Goal: Information Seeking & Learning: Check status

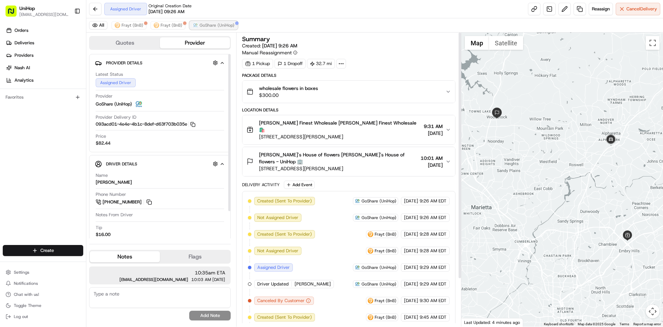
click at [217, 27] on span "GoShare (UniHop)" at bounding box center [217, 25] width 35 height 6
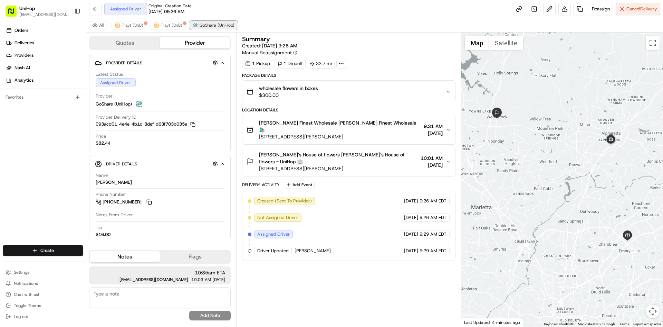
click at [217, 27] on span "GoShare (UniHop)" at bounding box center [217, 25] width 35 height 6
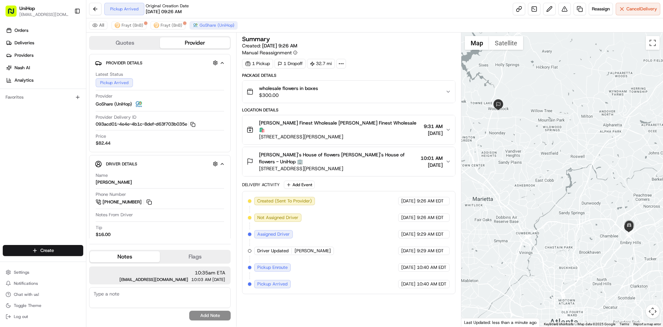
drag, startPoint x: 588, startPoint y: 161, endPoint x: 591, endPoint y: 152, distance: 9.6
click at [591, 152] on div at bounding box center [563, 179] width 202 height 294
click at [550, 124] on div at bounding box center [563, 179] width 202 height 294
drag, startPoint x: 539, startPoint y: 149, endPoint x: 535, endPoint y: 144, distance: 5.9
click at [535, 144] on div at bounding box center [563, 179] width 202 height 294
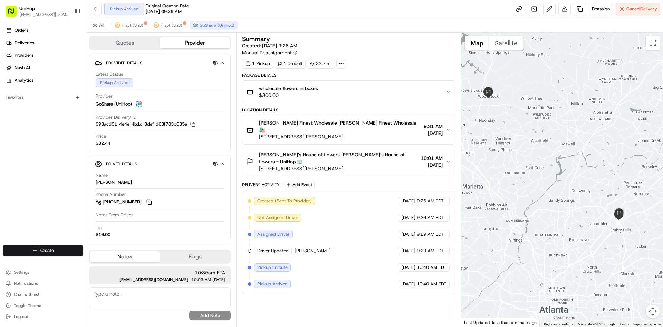
drag, startPoint x: 538, startPoint y: 149, endPoint x: 531, endPoint y: 141, distance: 10.8
click at [531, 141] on div at bounding box center [563, 179] width 202 height 294
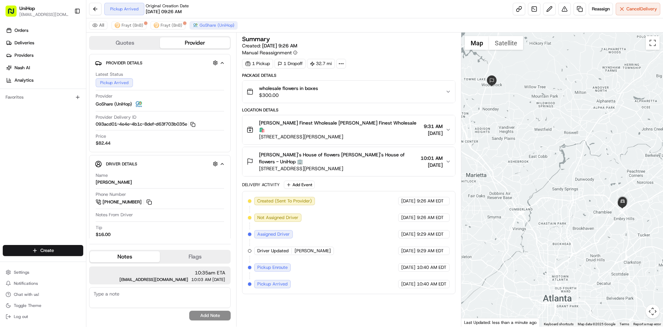
drag, startPoint x: 532, startPoint y: 139, endPoint x: 536, endPoint y: 127, distance: 12.7
click at [536, 127] on div at bounding box center [563, 179] width 202 height 294
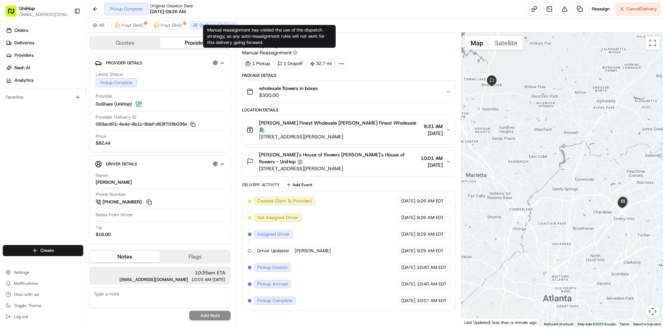
click at [384, 160] on button "Brenda's House of flowers Brenda's House of flowers - UniHop 🏢 200 Chambers St,…" at bounding box center [349, 161] width 212 height 29
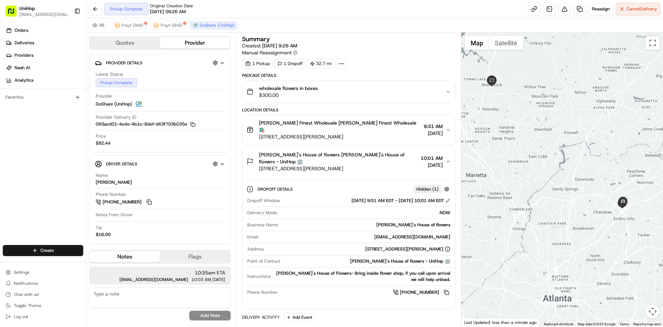
click at [386, 165] on span "200 Chambers St, Woodstock, GA 30188, USA" at bounding box center [338, 168] width 159 height 7
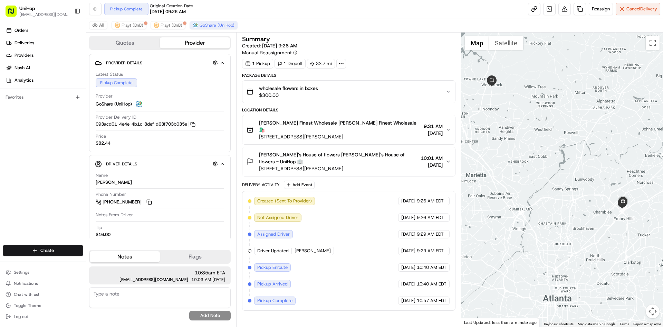
click at [591, 153] on div at bounding box center [563, 179] width 202 height 294
click at [568, 147] on div at bounding box center [563, 179] width 202 height 294
click at [556, 148] on div at bounding box center [563, 179] width 202 height 294
click at [557, 145] on div at bounding box center [563, 179] width 202 height 294
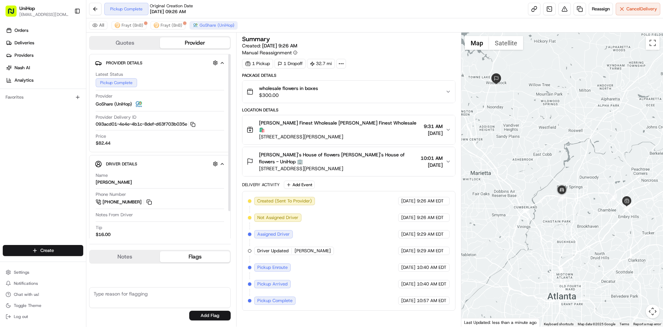
click at [185, 254] on button "Flags" at bounding box center [195, 256] width 70 height 11
click at [135, 253] on button "Notes" at bounding box center [125, 256] width 70 height 11
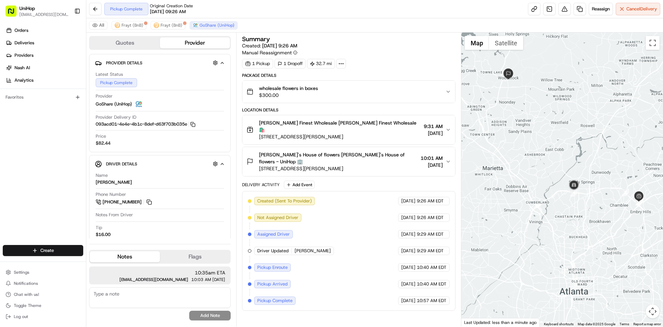
drag, startPoint x: 519, startPoint y: 187, endPoint x: 523, endPoint y: 186, distance: 4.2
click at [523, 186] on div at bounding box center [563, 179] width 202 height 294
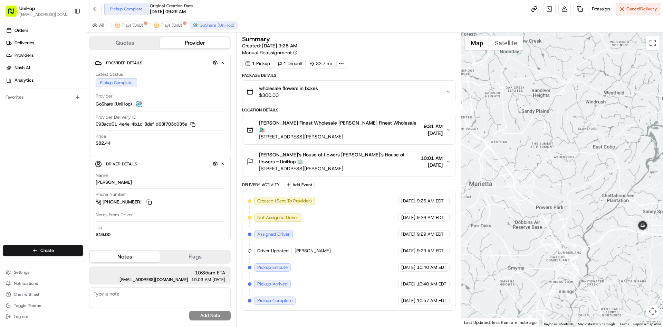
drag, startPoint x: 582, startPoint y: 144, endPoint x: 571, endPoint y: 166, distance: 23.6
click at [575, 166] on div at bounding box center [563, 179] width 202 height 294
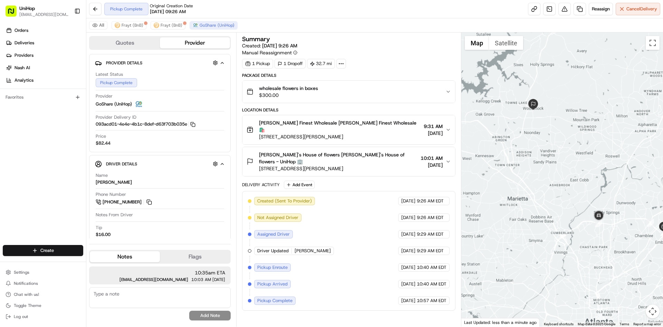
click at [570, 159] on div at bounding box center [563, 179] width 202 height 294
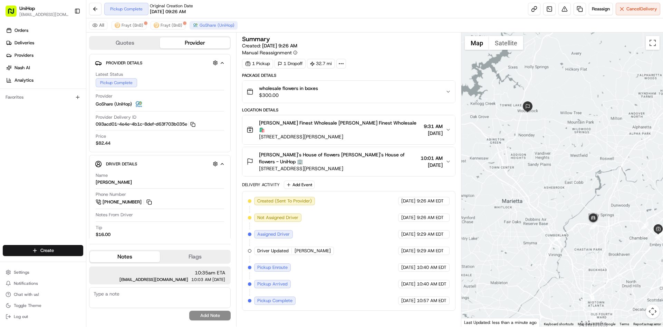
drag, startPoint x: 606, startPoint y: 164, endPoint x: 591, endPoint y: 162, distance: 15.7
click at [601, 164] on div at bounding box center [563, 179] width 202 height 294
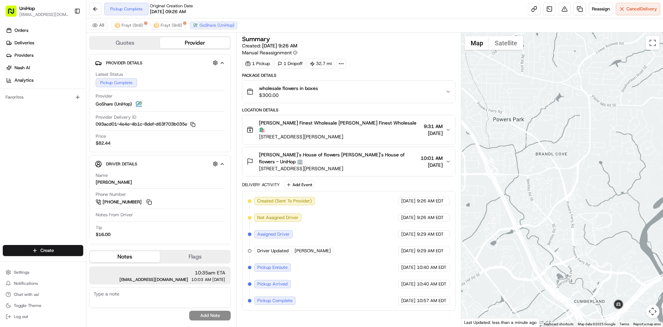
drag, startPoint x: 517, startPoint y: 139, endPoint x: 602, endPoint y: 236, distance: 129.0
click at [602, 236] on div at bounding box center [563, 179] width 202 height 294
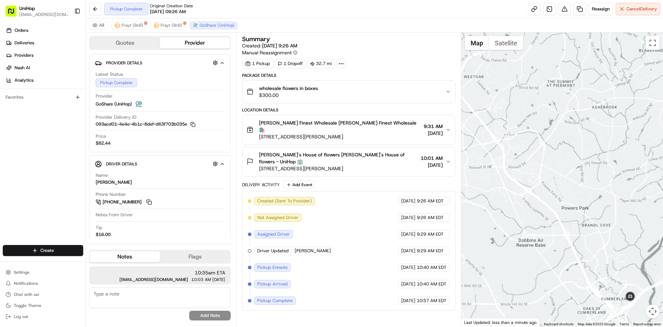
drag, startPoint x: 564, startPoint y: 101, endPoint x: 558, endPoint y: 187, distance: 86.9
click at [558, 187] on div at bounding box center [563, 179] width 202 height 294
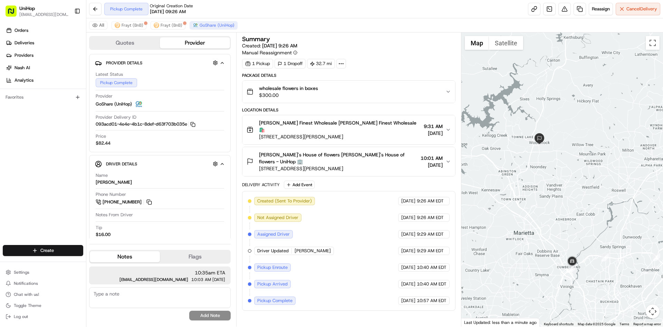
drag, startPoint x: 560, startPoint y: 196, endPoint x: 560, endPoint y: 183, distance: 12.1
click at [560, 183] on div at bounding box center [563, 179] width 202 height 294
drag, startPoint x: 355, startPoint y: 131, endPoint x: 259, endPoint y: 133, distance: 95.0
click at [259, 133] on span "3616 McCall Pl, Atlanta, GA 30340, USA" at bounding box center [340, 136] width 162 height 7
drag, startPoint x: 354, startPoint y: 156, endPoint x: 258, endPoint y: 158, distance: 95.7
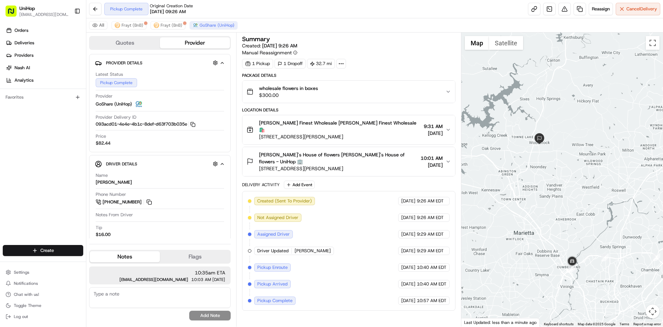
click at [258, 158] on div "Brenda's House of flowers Brenda's House of flowers - UniHop 🏢 200 Chambers St,…" at bounding box center [332, 161] width 171 height 21
copy span "200 Chambers St, Woodstock, GA 30188, USA"
drag, startPoint x: 29, startPoint y: 170, endPoint x: 44, endPoint y: 40, distance: 130.8
click at [29, 168] on div "Orders Deliveries Providers Nash AI Analytics Favorites" at bounding box center [43, 135] width 86 height 227
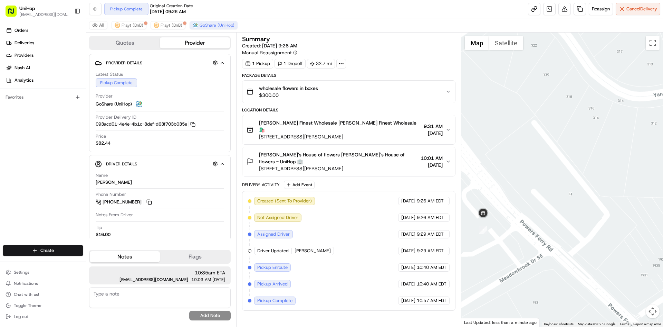
drag, startPoint x: 531, startPoint y: 229, endPoint x: 544, endPoint y: 193, distance: 38.3
click at [542, 205] on div at bounding box center [563, 179] width 202 height 294
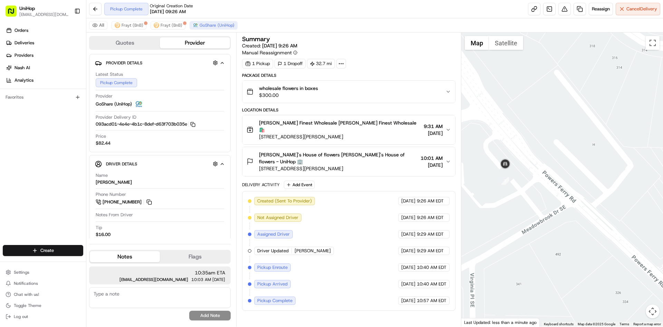
click at [505, 45] on button "Satellite" at bounding box center [506, 43] width 34 height 14
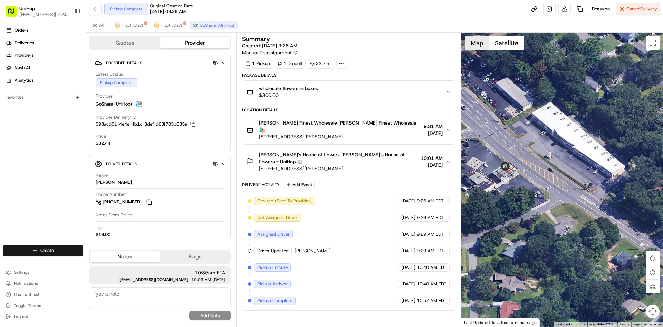
click at [471, 45] on button "Map" at bounding box center [477, 43] width 24 height 14
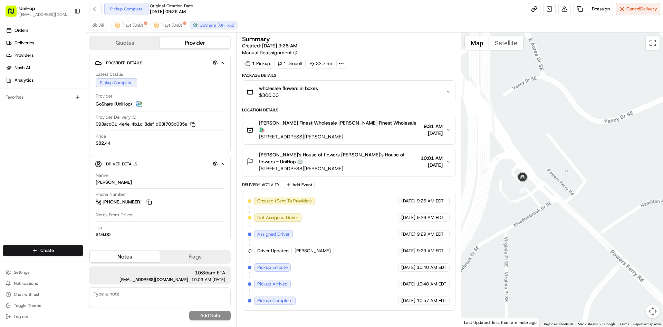
drag, startPoint x: 550, startPoint y: 145, endPoint x: 550, endPoint y: 153, distance: 7.6
click at [550, 152] on div at bounding box center [563, 179] width 202 height 294
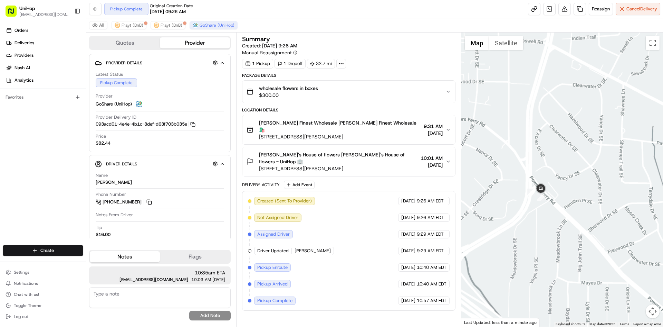
drag, startPoint x: 585, startPoint y: 103, endPoint x: 556, endPoint y: 155, distance: 59.4
click at [573, 132] on div at bounding box center [563, 179] width 202 height 294
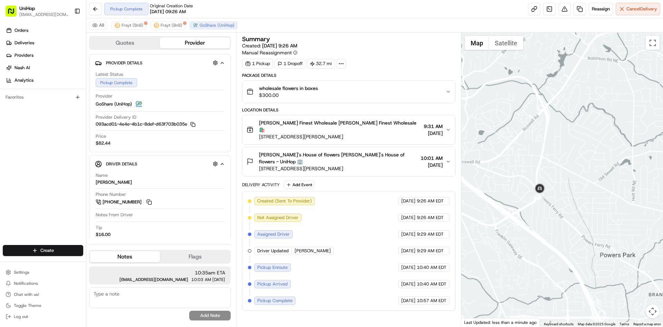
drag, startPoint x: 566, startPoint y: 124, endPoint x: 558, endPoint y: 147, distance: 24.6
click at [561, 140] on div at bounding box center [563, 179] width 202 height 294
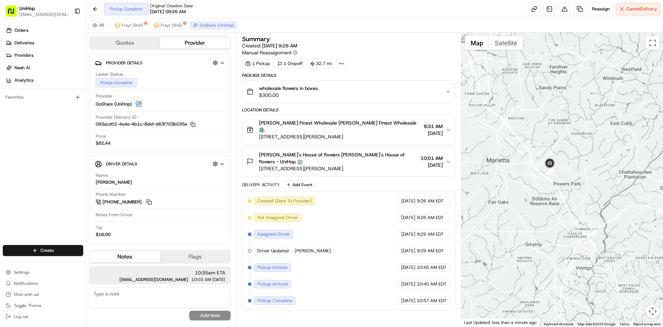
drag, startPoint x: 565, startPoint y: 110, endPoint x: 554, endPoint y: 143, distance: 35.3
click at [554, 142] on div at bounding box center [563, 179] width 202 height 294
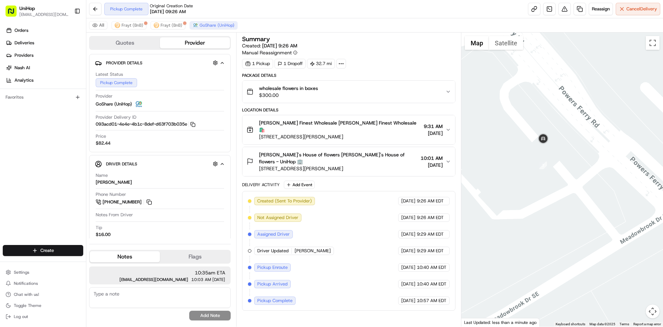
click at [500, 37] on button "Satellite" at bounding box center [506, 43] width 34 height 14
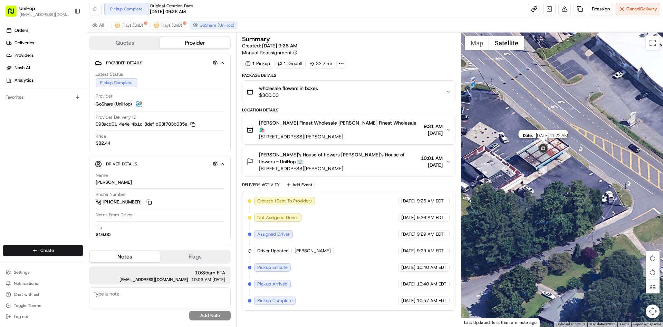
click at [545, 147] on img at bounding box center [544, 149] width 14 height 14
click at [480, 42] on button "Map" at bounding box center [477, 43] width 24 height 14
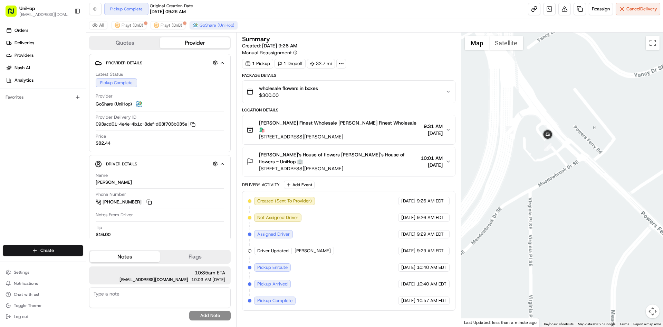
drag, startPoint x: 572, startPoint y: 106, endPoint x: 577, endPoint y: 146, distance: 40.0
click at [578, 143] on div at bounding box center [563, 179] width 202 height 294
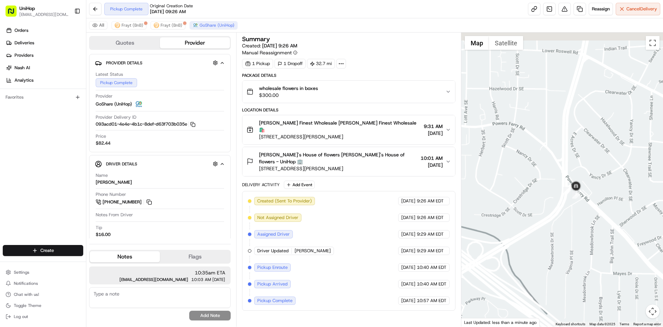
drag, startPoint x: 577, startPoint y: 142, endPoint x: 575, endPoint y: 176, distance: 33.6
click at [575, 175] on div at bounding box center [563, 179] width 202 height 294
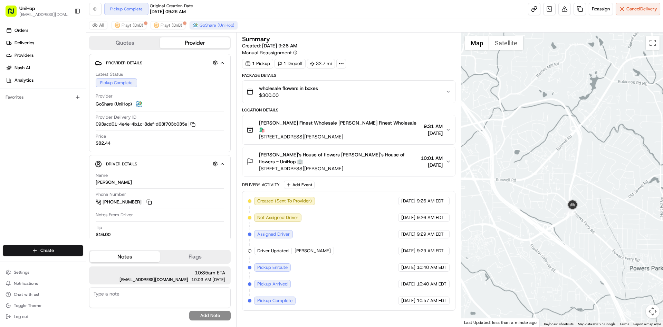
drag, startPoint x: 577, startPoint y: 122, endPoint x: 577, endPoint y: 126, distance: 4.5
click at [577, 126] on div at bounding box center [563, 179] width 202 height 294
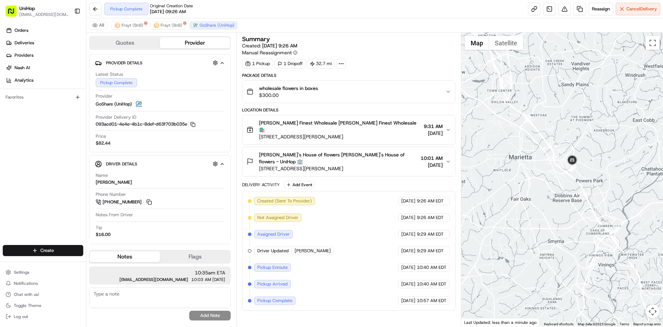
drag, startPoint x: 568, startPoint y: 147, endPoint x: 567, endPoint y: 153, distance: 5.9
click at [567, 153] on div at bounding box center [563, 179] width 202 height 294
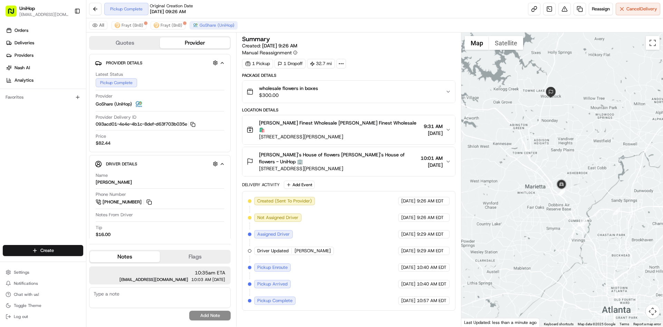
drag, startPoint x: 570, startPoint y: 141, endPoint x: 564, endPoint y: 141, distance: 6.2
click at [564, 141] on div at bounding box center [563, 179] width 202 height 294
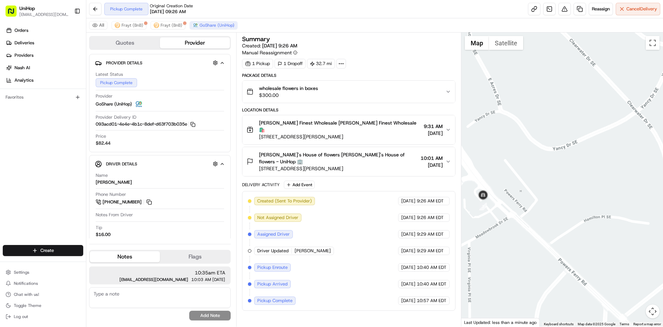
drag, startPoint x: 497, startPoint y: 208, endPoint x: 504, endPoint y: 207, distance: 7.3
click at [504, 207] on div at bounding box center [563, 179] width 202 height 294
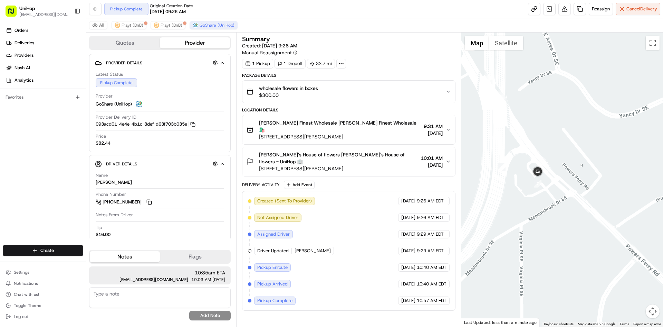
drag, startPoint x: 541, startPoint y: 167, endPoint x: 563, endPoint y: 146, distance: 30.3
click at [563, 146] on div at bounding box center [563, 179] width 202 height 294
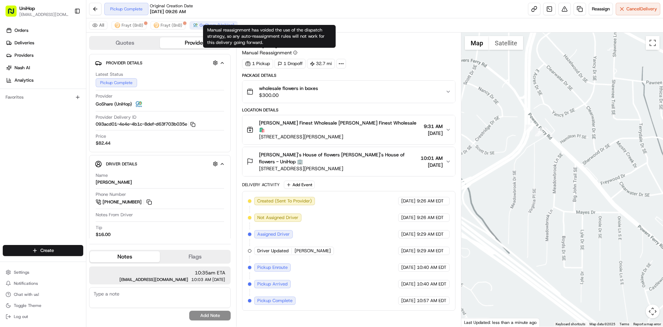
drag, startPoint x: 542, startPoint y: 103, endPoint x: 544, endPoint y: 148, distance: 45.3
click at [544, 148] on div at bounding box center [563, 179] width 202 height 294
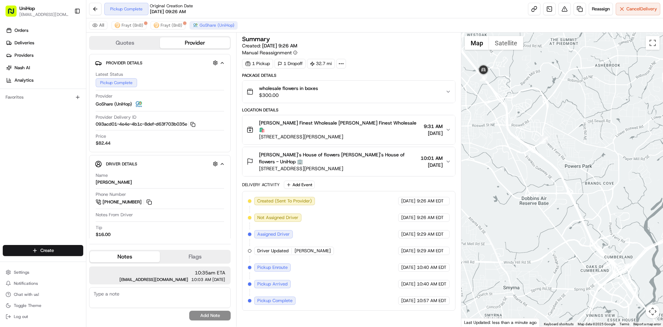
drag, startPoint x: 528, startPoint y: 94, endPoint x: 556, endPoint y: 169, distance: 80.0
click at [557, 177] on div at bounding box center [563, 179] width 202 height 294
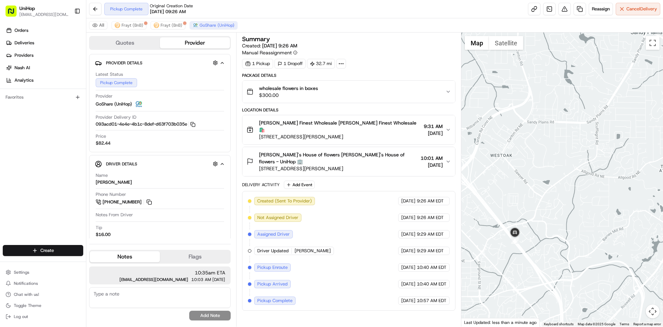
drag, startPoint x: 540, startPoint y: 229, endPoint x: 546, endPoint y: 232, distance: 6.2
click at [544, 232] on div at bounding box center [563, 179] width 202 height 294
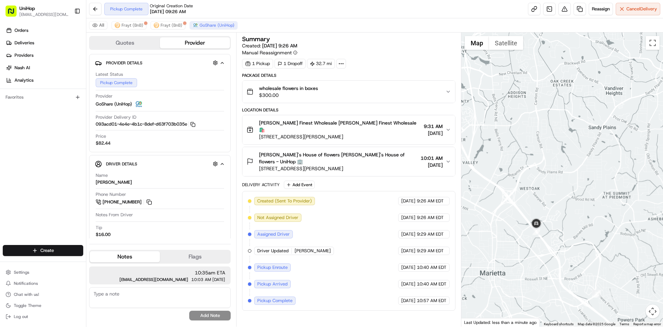
drag, startPoint x: 552, startPoint y: 150, endPoint x: 552, endPoint y: 171, distance: 21.4
click at [552, 171] on div at bounding box center [563, 179] width 202 height 294
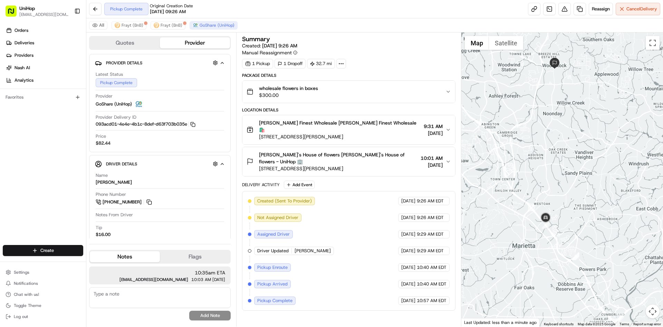
click at [575, 154] on div at bounding box center [563, 179] width 202 height 294
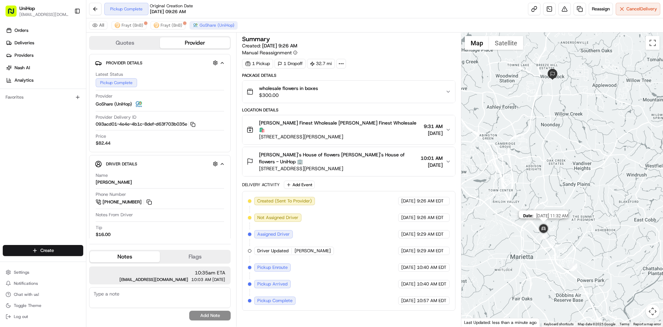
click at [548, 230] on img at bounding box center [544, 229] width 14 height 14
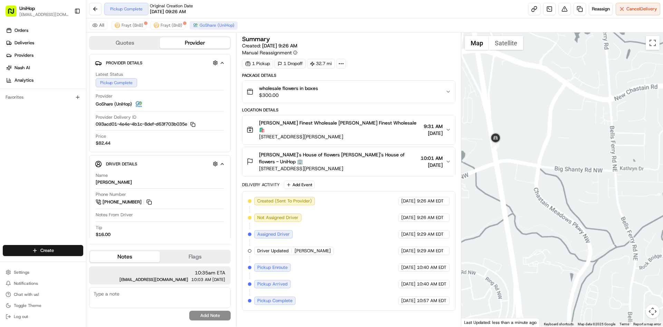
drag, startPoint x: 547, startPoint y: 113, endPoint x: 547, endPoint y: 133, distance: 19.3
click at [547, 133] on div at bounding box center [563, 179] width 202 height 294
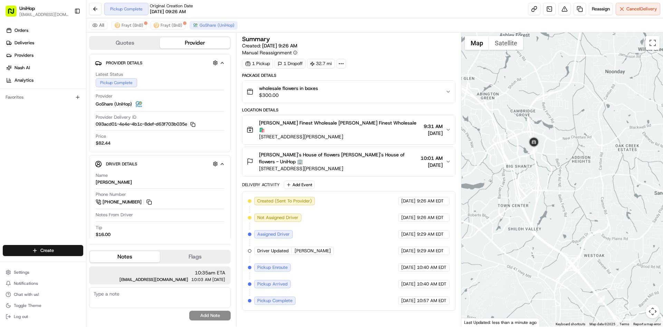
drag, startPoint x: 547, startPoint y: 108, endPoint x: 541, endPoint y: 132, distance: 24.6
click at [542, 132] on div at bounding box center [563, 179] width 202 height 294
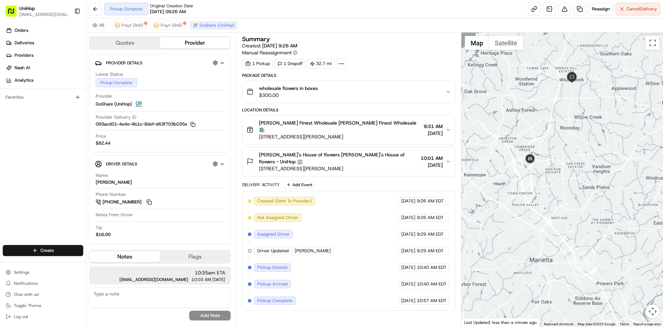
drag, startPoint x: 546, startPoint y: 114, endPoint x: 544, endPoint y: 119, distance: 5.0
click at [544, 119] on div at bounding box center [563, 179] width 202 height 294
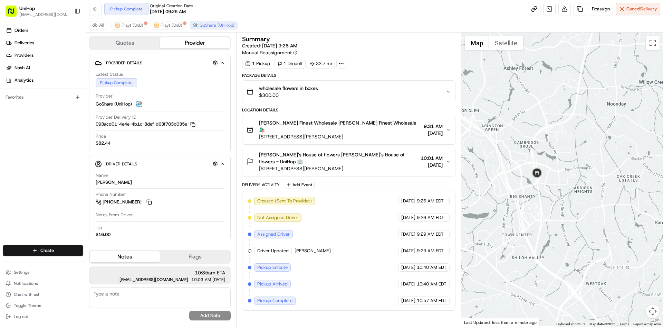
click at [559, 147] on div at bounding box center [563, 179] width 202 height 294
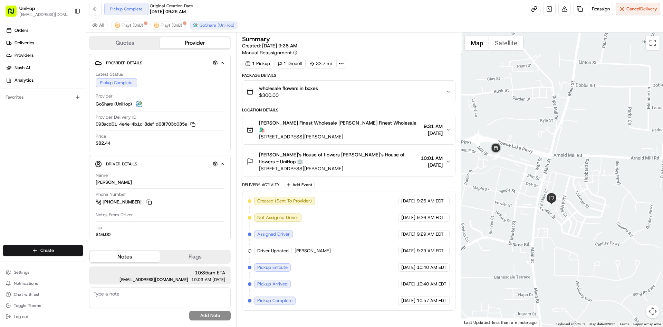
drag, startPoint x: 568, startPoint y: 176, endPoint x: 566, endPoint y: 154, distance: 22.6
click at [568, 155] on div at bounding box center [563, 179] width 202 height 294
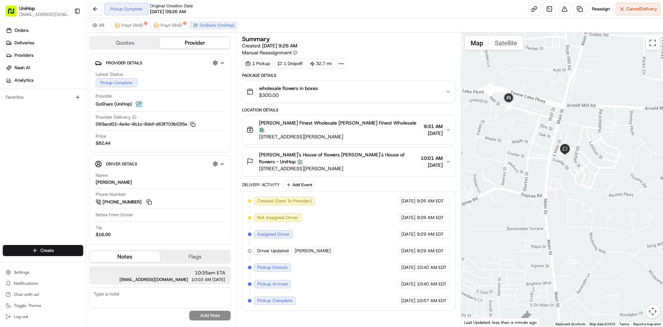
click at [547, 124] on div at bounding box center [563, 179] width 202 height 294
click at [335, 165] on span "200 Chambers St, Woodstock, GA 30188, USA" at bounding box center [338, 168] width 159 height 7
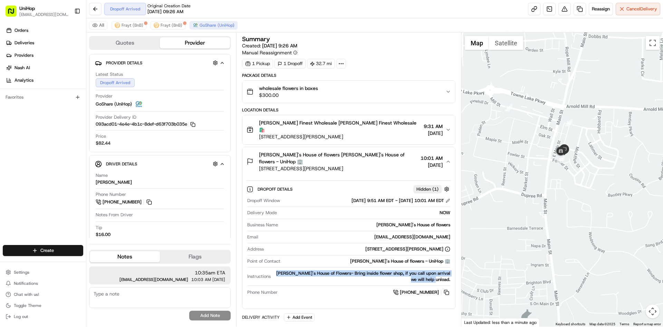
drag, startPoint x: 280, startPoint y: 259, endPoint x: 451, endPoint y: 266, distance: 171.2
click at [451, 266] on div "Dropoff Window Aug 23 2025 9:51 AM EDT - Aug 23 2025 10:01 AM EDT Delivery Mode…" at bounding box center [349, 247] width 204 height 104
copy div "Brenda's House of Flowers- Bring inside flower shop, if you call upon arrival w…"
click at [378, 165] on span "200 Chambers St, Woodstock, GA 30188, USA" at bounding box center [338, 168] width 159 height 7
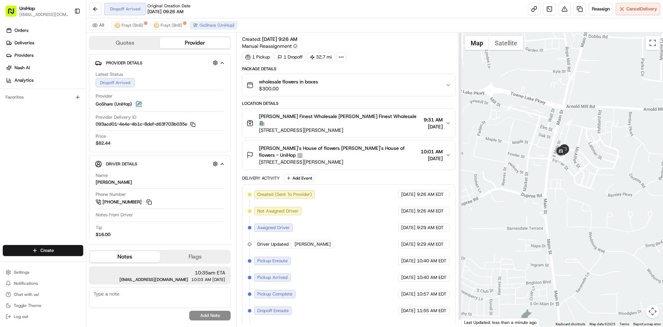
scroll to position [7, 0]
click at [440, 84] on img "button" at bounding box center [438, 85] width 10 height 10
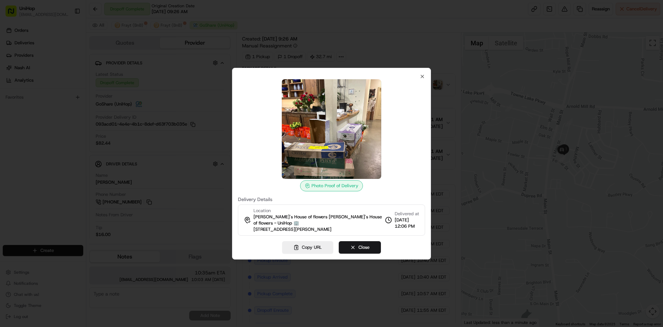
click at [419, 78] on div "Photo Proof of Delivery Delivery Details Location Brenda's House of flowers Bre…" at bounding box center [331, 155] width 187 height 162
click at [423, 79] on div at bounding box center [331, 129] width 187 height 100
click at [422, 77] on icon "button" at bounding box center [422, 76] width 3 height 3
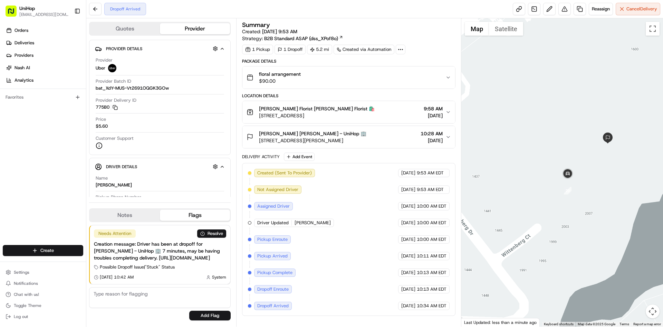
click at [380, 138] on div "Vivian Filosa Vivian Filosa - UniHop 🏢 1700 Franke Dr, Mt Pleasant, SC 29464, U…" at bounding box center [346, 137] width 199 height 14
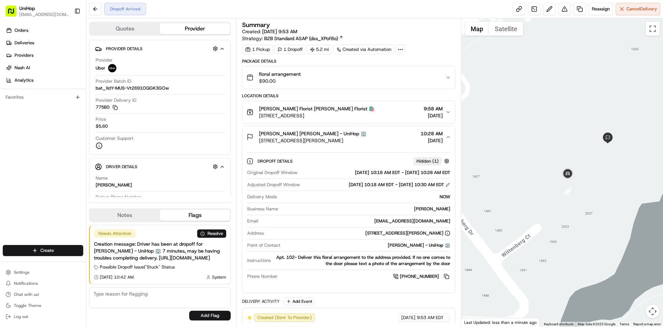
click at [379, 137] on div "Vivian Filosa Vivian Filosa - UniHop 🏢 1700 Franke Dr, Mt Pleasant, SC 29464, U…" at bounding box center [346, 137] width 199 height 14
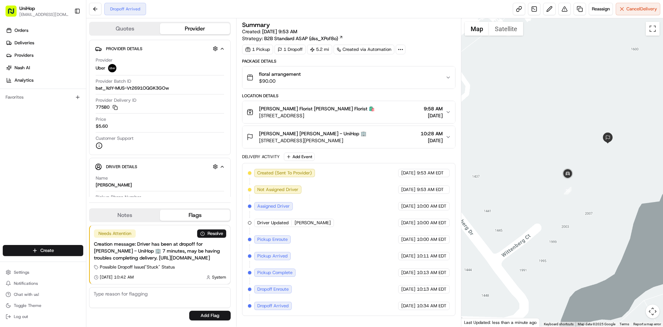
drag, startPoint x: 32, startPoint y: 196, endPoint x: 73, endPoint y: 197, distance: 41.1
click at [37, 196] on div "Orders Deliveries Providers Nash AI Analytics Favorites" at bounding box center [43, 135] width 86 height 227
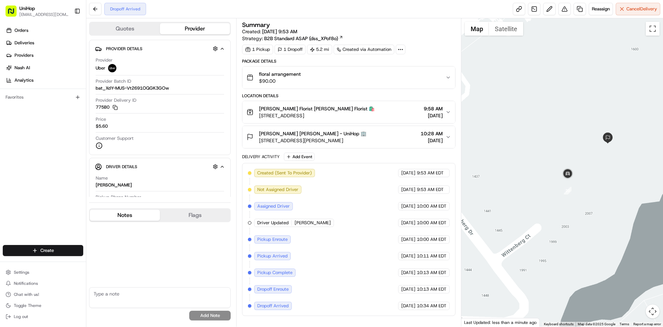
click at [116, 211] on button "Notes" at bounding box center [125, 214] width 70 height 11
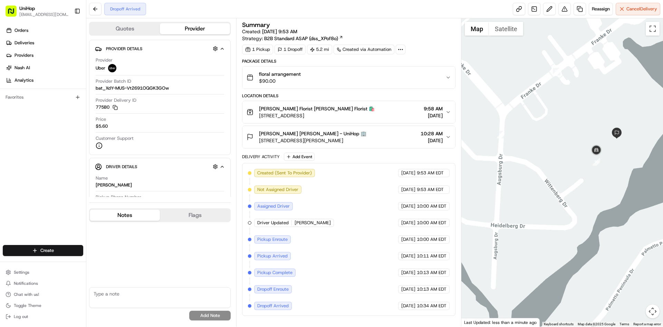
drag, startPoint x: 525, startPoint y: 90, endPoint x: 522, endPoint y: 88, distance: 3.7
click at [525, 90] on div at bounding box center [563, 172] width 202 height 308
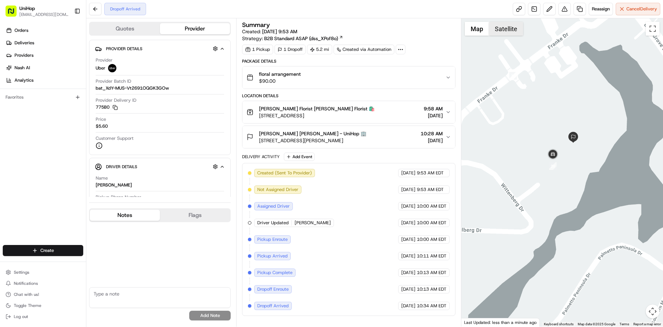
click at [506, 32] on button "Satellite" at bounding box center [506, 29] width 34 height 14
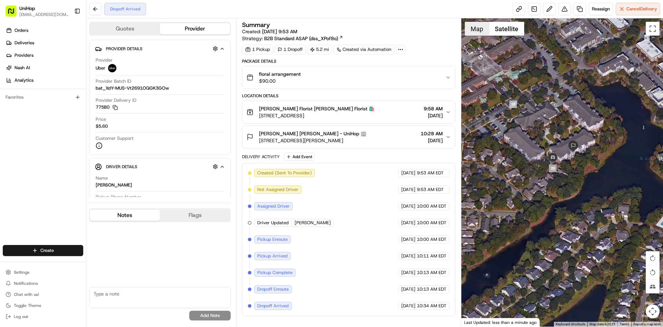
click at [477, 35] on button "Map" at bounding box center [477, 29] width 24 height 14
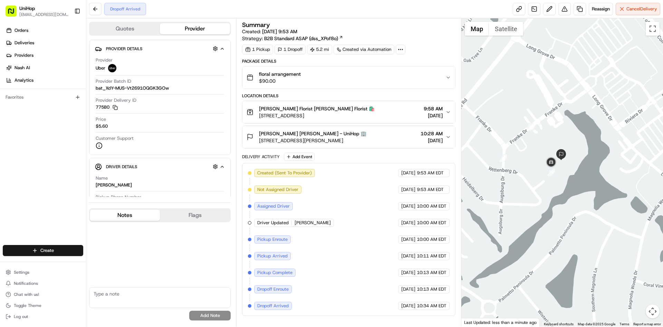
drag, startPoint x: 555, startPoint y: 127, endPoint x: 553, endPoint y: 135, distance: 7.7
click at [553, 135] on div at bounding box center [563, 172] width 202 height 308
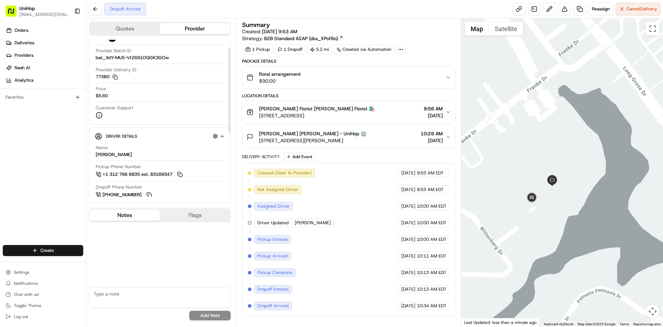
scroll to position [35, 0]
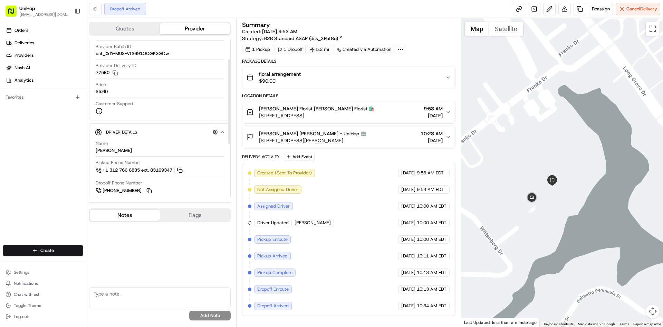
click at [315, 133] on span "Vivian Filosa Vivian Filosa - UniHop 🏢" at bounding box center [312, 133] width 107 height 7
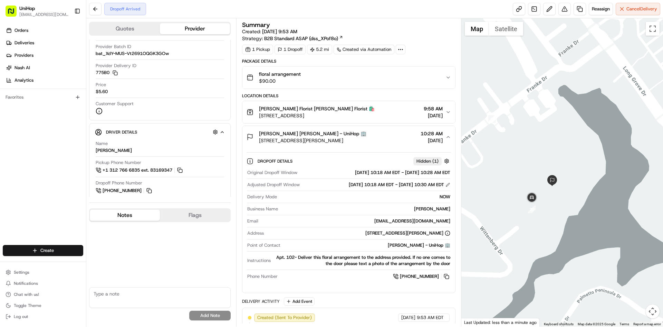
click at [312, 133] on span "Vivian Filosa Vivian Filosa - UniHop 🏢" at bounding box center [312, 133] width 107 height 7
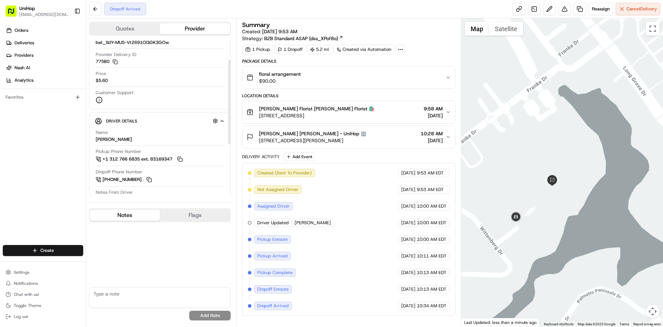
scroll to position [69, 0]
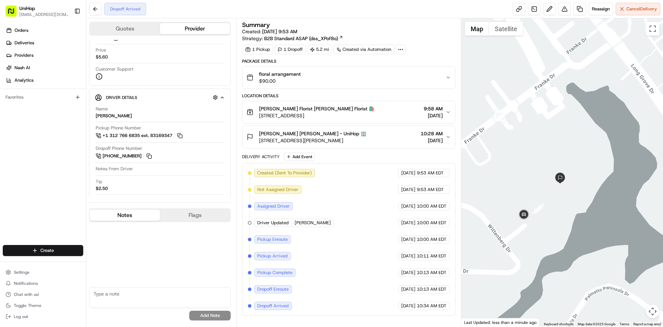
drag, startPoint x: 517, startPoint y: 156, endPoint x: 528, endPoint y: 153, distance: 11.2
click at [527, 153] on div at bounding box center [563, 172] width 202 height 308
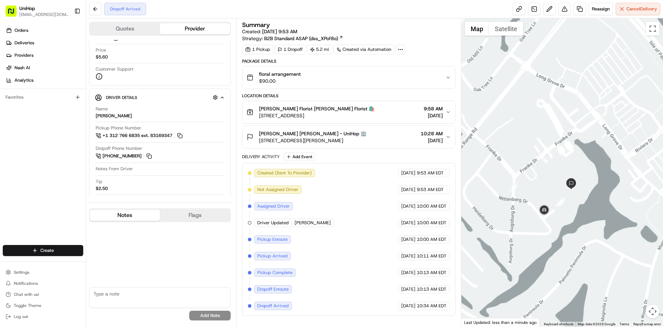
drag, startPoint x: 504, startPoint y: 112, endPoint x: 530, endPoint y: 134, distance: 34.8
click at [530, 134] on div at bounding box center [563, 172] width 202 height 308
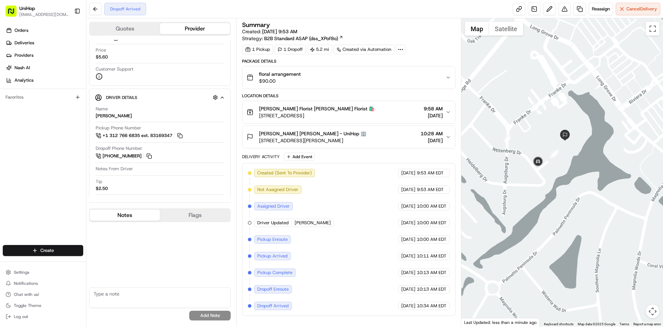
drag, startPoint x: 535, startPoint y: 160, endPoint x: 528, endPoint y: 111, distance: 49.1
click at [528, 111] on div at bounding box center [563, 172] width 202 height 308
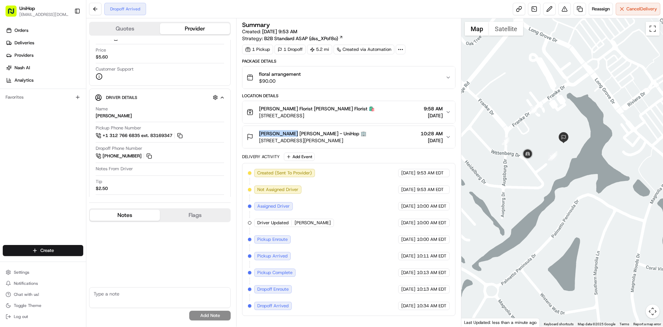
drag, startPoint x: 262, startPoint y: 133, endPoint x: 286, endPoint y: 134, distance: 24.2
click at [286, 134] on div "Vivian Filosa Vivian Filosa - UniHop 🏢 1700 Franke Dr, Mt Pleasant, SC 29464, U…" at bounding box center [307, 137] width 120 height 14
copy span "Vivian Filosa"
drag, startPoint x: 259, startPoint y: 108, endPoint x: 306, endPoint y: 110, distance: 46.3
click at [306, 110] on span "Blanche Darby Florist Blanche Darby Florist 🛍️" at bounding box center [317, 108] width 116 height 7
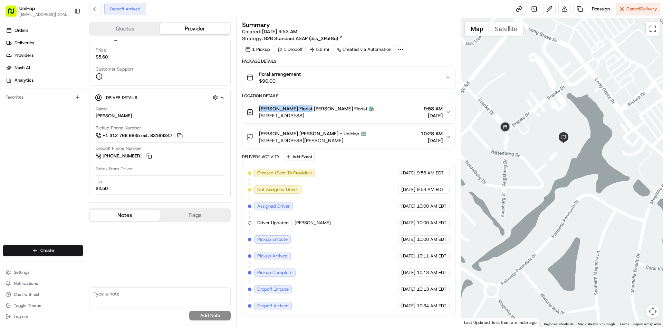
copy span "Blanche Darby Florist"
click at [504, 32] on button "Satellite" at bounding box center [506, 29] width 34 height 14
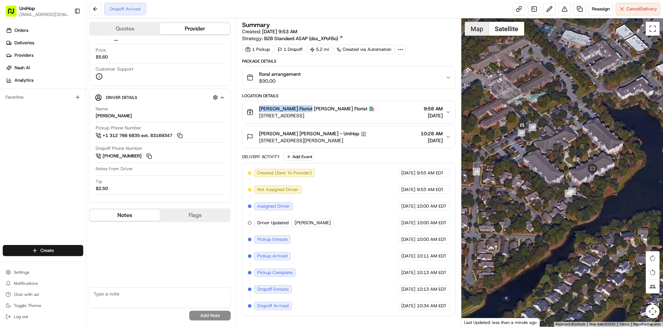
click at [480, 34] on button "Map" at bounding box center [477, 29] width 24 height 14
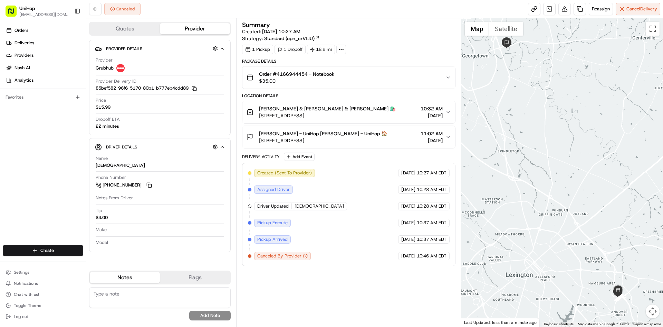
drag, startPoint x: 347, startPoint y: 120, endPoint x: 257, endPoint y: 121, distance: 89.8
click at [257, 121] on button "[PERSON_NAME] & [PERSON_NAME] & [PERSON_NAME] 🛍️ [STREET_ADDRESS] 10:32 AM [DAT…" at bounding box center [349, 112] width 212 height 22
click at [348, 137] on span "109 Wyndamere Path #4, Georgetown, KY 40324, USA" at bounding box center [323, 140] width 128 height 7
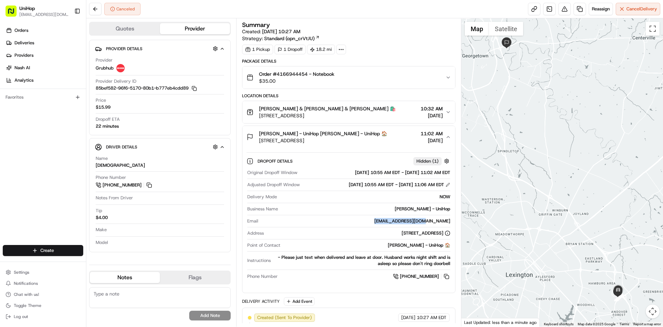
drag, startPoint x: 407, startPoint y: 219, endPoint x: 312, endPoint y: 82, distance: 167.4
click at [449, 220] on div "erlatendr@gmail.com" at bounding box center [355, 221] width 189 height 6
copy div "erlatendr@gmail.com"
drag, startPoint x: 278, startPoint y: 74, endPoint x: 307, endPoint y: 76, distance: 29.1
click at [307, 76] on span "Order #4166944454 - Notebook" at bounding box center [296, 73] width 75 height 7
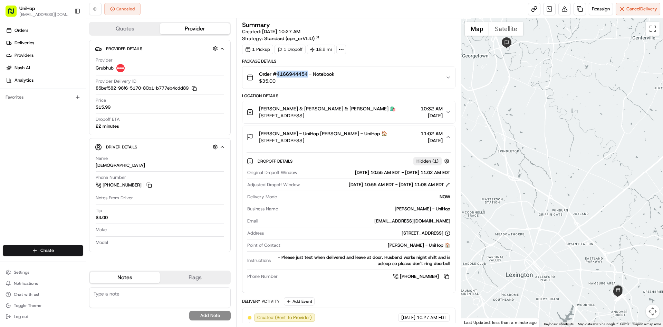
copy span "4166944454"
click at [151, 186] on button at bounding box center [149, 185] width 8 height 8
click at [358, 141] on span "109 Wyndamere Path #4, Georgetown, KY 40324, USA" at bounding box center [323, 140] width 128 height 7
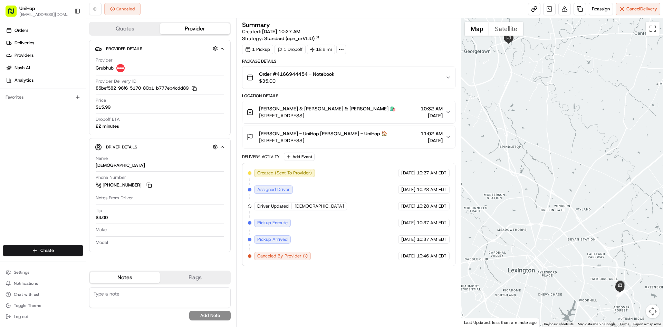
drag, startPoint x: 504, startPoint y: 161, endPoint x: 507, endPoint y: 156, distance: 4.9
click at [507, 156] on div at bounding box center [563, 172] width 202 height 308
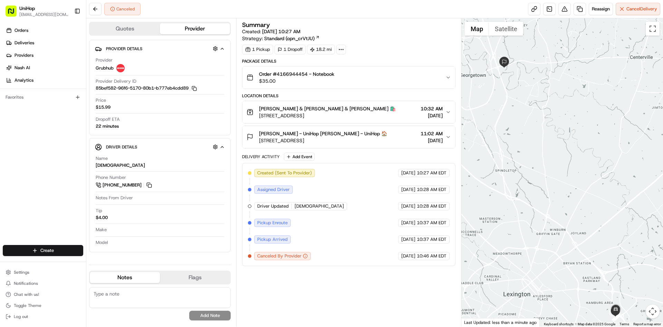
drag, startPoint x: 492, startPoint y: 127, endPoint x: 488, endPoint y: 151, distance: 24.6
click at [488, 151] on div at bounding box center [563, 172] width 202 height 308
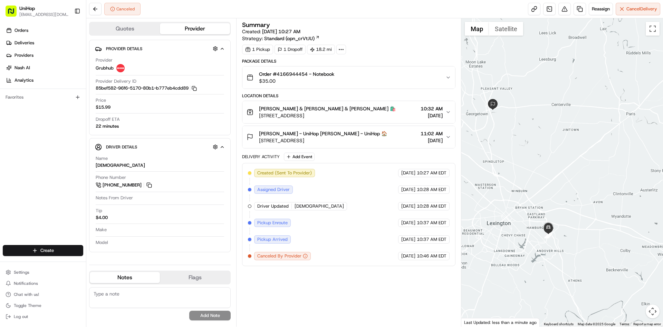
drag, startPoint x: 489, startPoint y: 149, endPoint x: 485, endPoint y: 150, distance: 3.9
click at [485, 150] on div at bounding box center [563, 172] width 202 height 308
click at [494, 151] on div at bounding box center [563, 172] width 202 height 308
drag, startPoint x: 497, startPoint y: 152, endPoint x: 499, endPoint y: 148, distance: 4.2
click at [499, 148] on div at bounding box center [563, 172] width 202 height 308
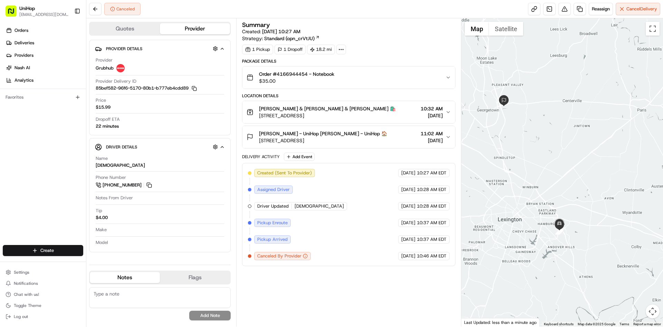
drag, startPoint x: 499, startPoint y: 148, endPoint x: 505, endPoint y: 147, distance: 6.0
click at [505, 147] on div at bounding box center [563, 172] width 202 height 308
drag, startPoint x: 498, startPoint y: 158, endPoint x: 504, endPoint y: 158, distance: 6.2
click at [504, 158] on div at bounding box center [563, 172] width 202 height 308
drag, startPoint x: 261, startPoint y: 109, endPoint x: 293, endPoint y: 110, distance: 32.2
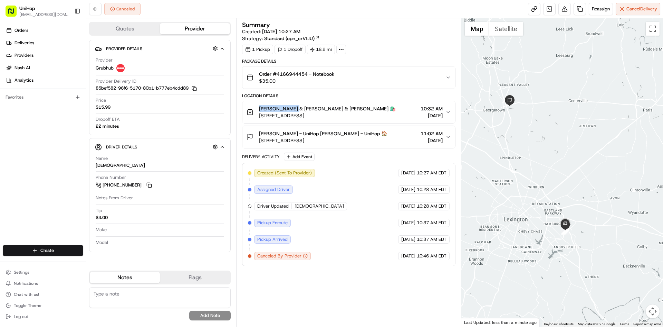
click at [293, 110] on span "Barnes & Noble Barnes & Noble 🛍️" at bounding box center [327, 108] width 137 height 7
copy span "Barnes & Noble"
drag, startPoint x: 257, startPoint y: 132, endPoint x: 297, endPoint y: 134, distance: 40.1
click at [297, 134] on div "Erika Latendresse - UniHop Erika Latendresse - UniHop 🏠 109 Wyndamere Path #4, …" at bounding box center [317, 137] width 141 height 14
copy span "Erika Latendresse"
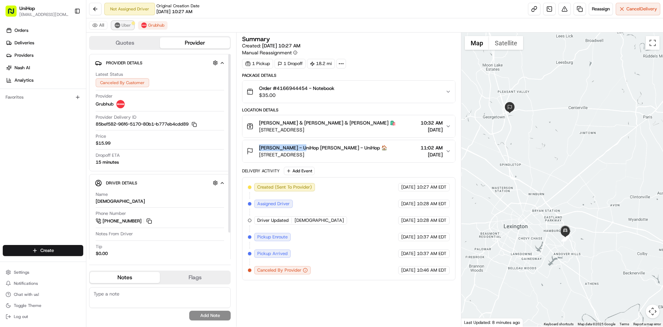
click at [130, 26] on span "Uber" at bounding box center [126, 25] width 9 height 6
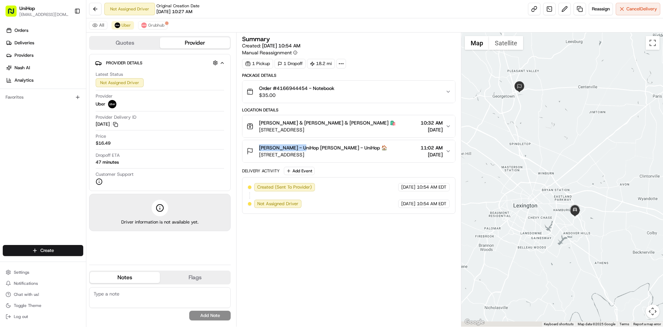
drag, startPoint x: 503, startPoint y: 225, endPoint x: 520, endPoint y: 205, distance: 26.7
click at [513, 203] on div at bounding box center [563, 179] width 202 height 294
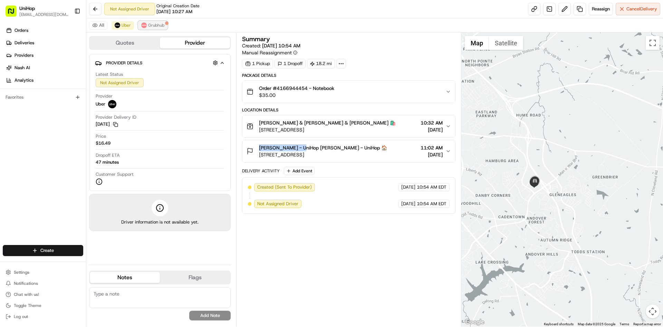
click at [155, 24] on span "Grubhub" at bounding box center [156, 25] width 16 height 6
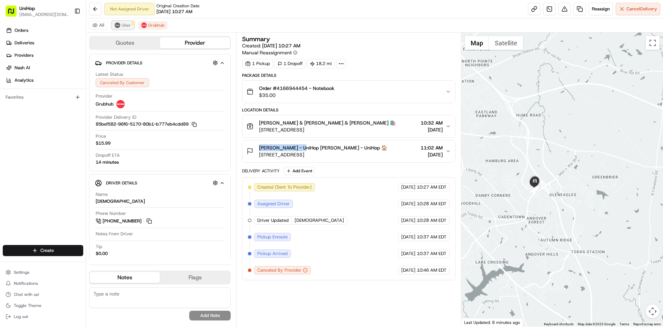
click at [129, 25] on span "Uber" at bounding box center [126, 25] width 9 height 6
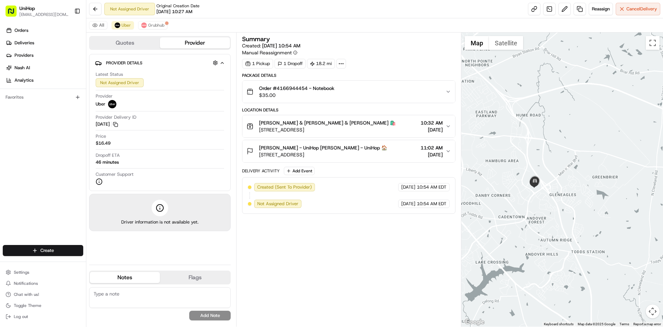
click at [25, 156] on div "Orders Deliveries Providers Nash AI Analytics Favorites" at bounding box center [43, 135] width 86 height 227
click at [42, 187] on div "Orders Deliveries Providers Nash AI Analytics Favorites" at bounding box center [43, 135] width 86 height 227
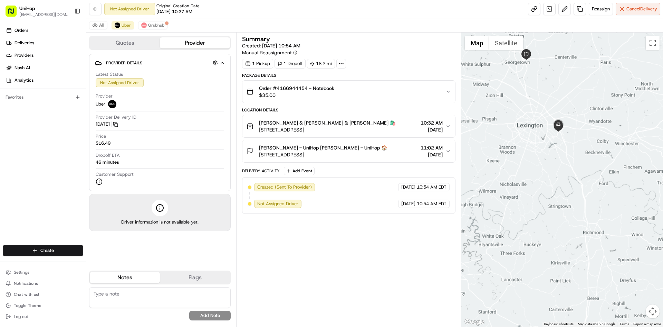
click at [560, 150] on div at bounding box center [563, 179] width 202 height 294
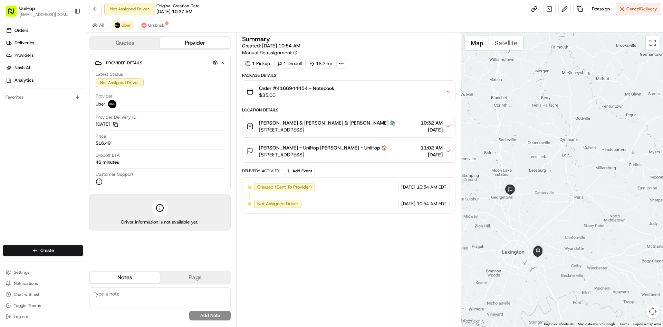
drag, startPoint x: 559, startPoint y: 172, endPoint x: 553, endPoint y: 152, distance: 20.8
click at [563, 157] on div at bounding box center [563, 179] width 202 height 294
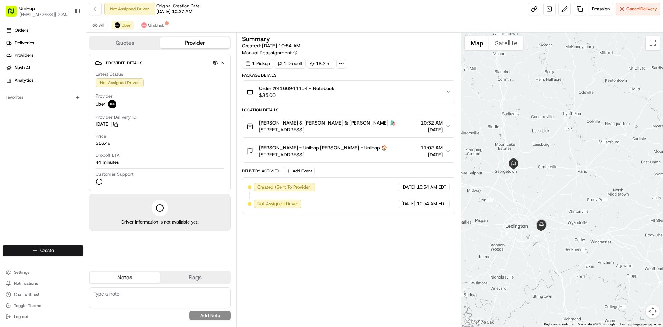
click at [359, 94] on div "Order #4166944454 - Notebook $35.00" at bounding box center [346, 92] width 199 height 14
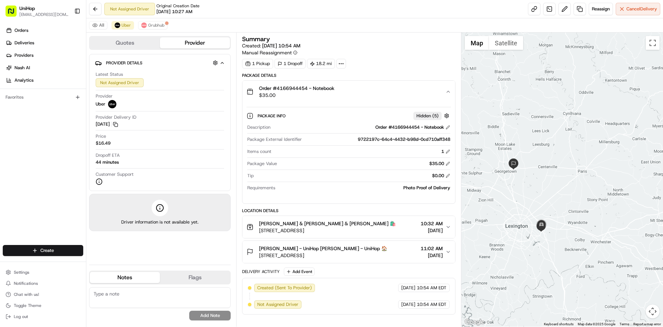
click at [358, 93] on div "Order #4166944454 - Notebook $35.00" at bounding box center [346, 92] width 199 height 14
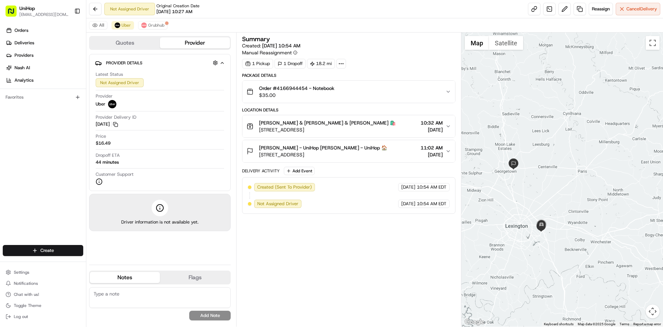
click at [373, 130] on div "Barnes & Noble Barnes & Noble 🛍️ 1932 Pavilion Way, Lexington, KY 40509, USA 10…" at bounding box center [346, 126] width 199 height 14
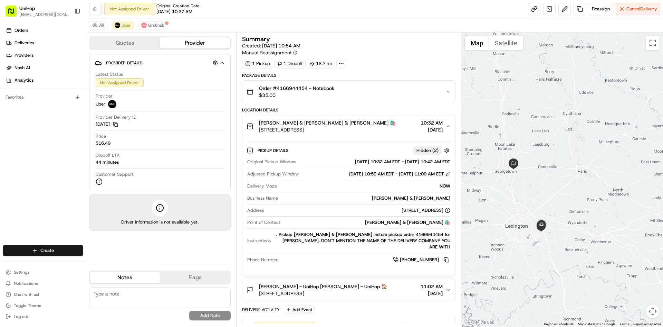
drag, startPoint x: 373, startPoint y: 130, endPoint x: 326, endPoint y: 102, distance: 55.2
click at [373, 130] on div "Barnes & Noble Barnes & Noble 🛍️ 1932 Pavilion Way, Lexington, KY 40509, USA 10…" at bounding box center [346, 126] width 199 height 14
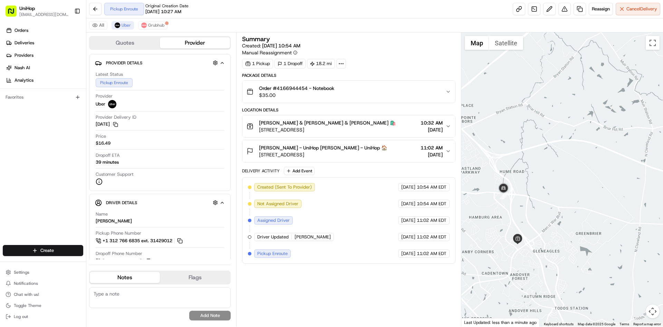
click at [366, 300] on div "Summary Created: Aug 23 2025 10:54 AM Manual Reassignment 1 Pickup 1 Dropoff 18…" at bounding box center [348, 179] width 213 height 287
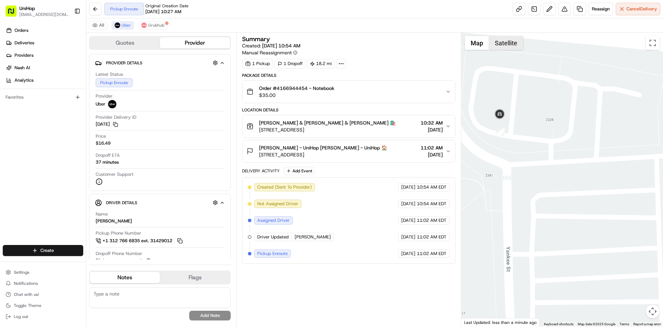
click at [502, 49] on button "Satellite" at bounding box center [506, 43] width 34 height 14
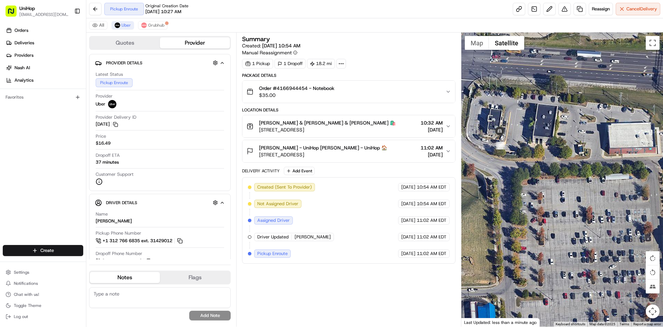
click at [476, 50] on div at bounding box center [563, 179] width 202 height 294
click at [477, 48] on button "Map" at bounding box center [477, 43] width 24 height 14
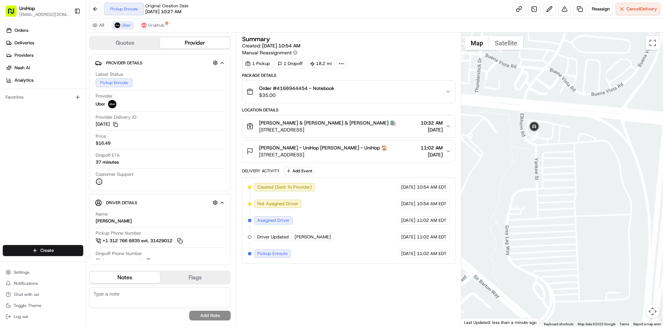
drag, startPoint x: 573, startPoint y: 191, endPoint x: 539, endPoint y: 170, distance: 40.3
click at [557, 179] on div at bounding box center [563, 179] width 202 height 294
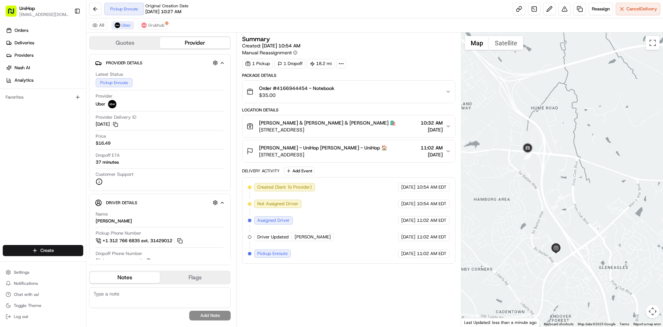
drag, startPoint x: 567, startPoint y: 185, endPoint x: 559, endPoint y: 171, distance: 15.8
click at [559, 172] on div at bounding box center [563, 179] width 202 height 294
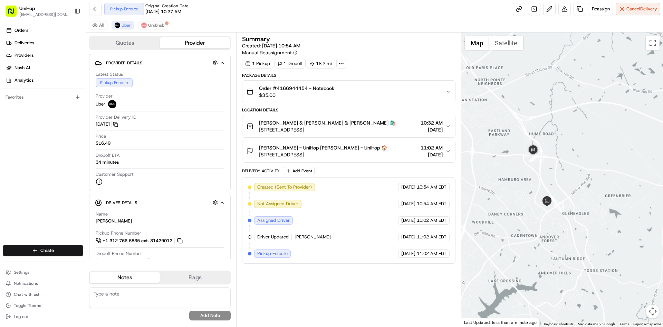
drag, startPoint x: 552, startPoint y: 97, endPoint x: 558, endPoint y: 159, distance: 62.5
click at [558, 159] on div at bounding box center [563, 179] width 202 height 294
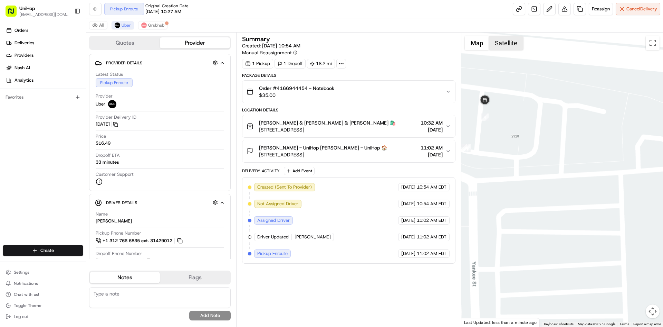
click at [495, 40] on button "Satellite" at bounding box center [506, 43] width 34 height 14
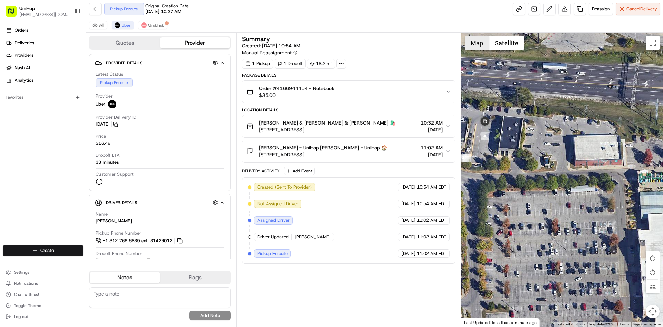
click at [472, 44] on button "Map" at bounding box center [477, 43] width 24 height 14
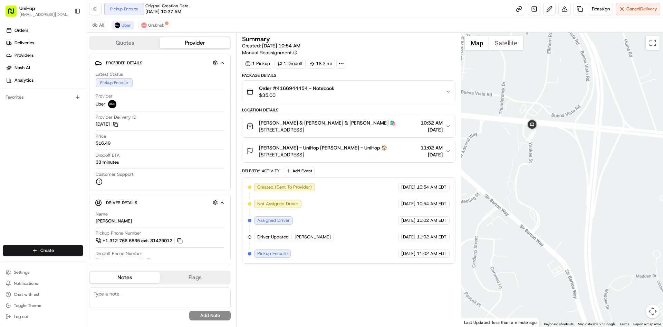
drag, startPoint x: 577, startPoint y: 154, endPoint x: 546, endPoint y: 158, distance: 31.0
click at [560, 160] on div at bounding box center [563, 179] width 202 height 294
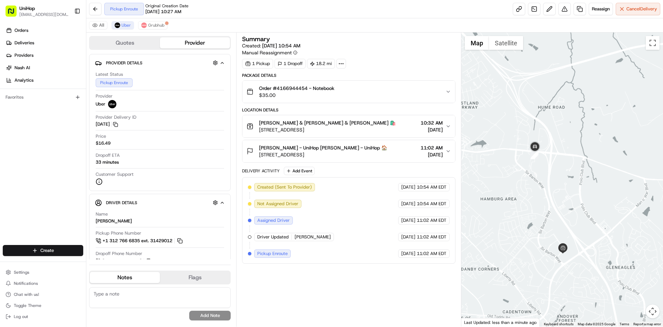
click at [565, 179] on div at bounding box center [563, 179] width 202 height 294
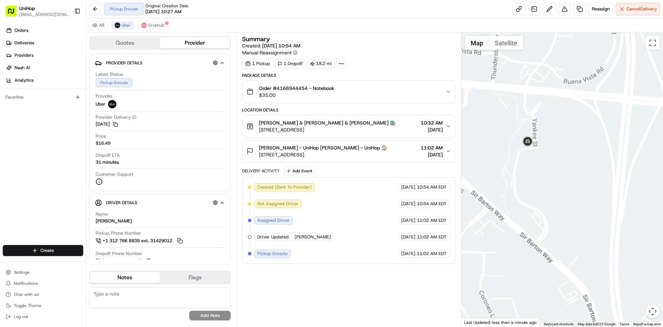
click at [561, 190] on div at bounding box center [563, 179] width 202 height 294
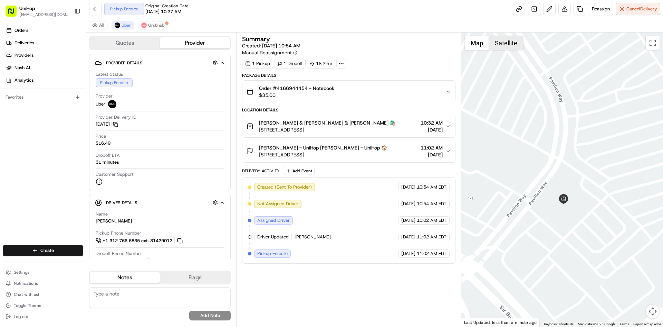
click at [506, 46] on button "Satellite" at bounding box center [506, 43] width 34 height 14
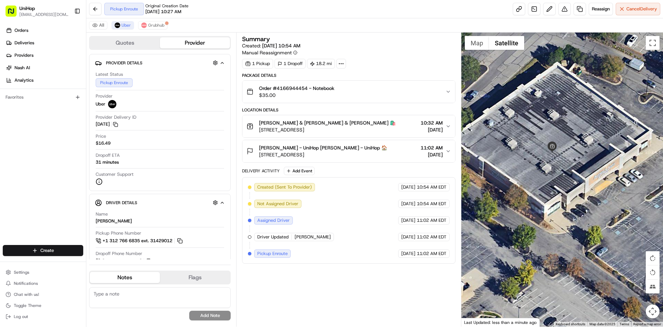
drag, startPoint x: 621, startPoint y: 200, endPoint x: 501, endPoint y: 178, distance: 121.9
click at [501, 178] on div at bounding box center [563, 179] width 202 height 294
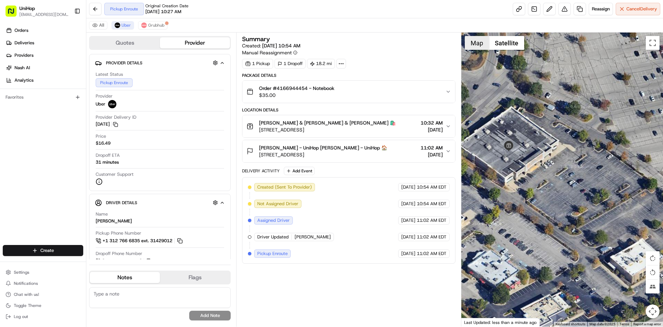
click at [472, 40] on button "Map" at bounding box center [477, 43] width 24 height 14
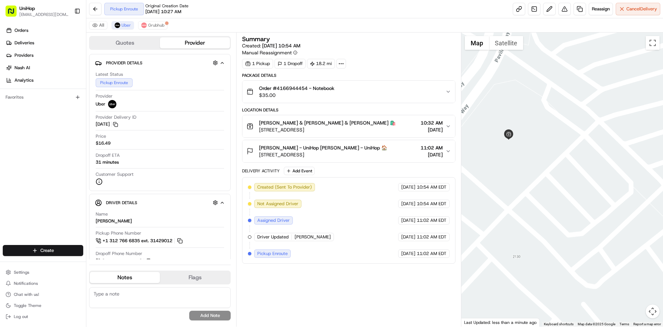
drag, startPoint x: 523, startPoint y: 114, endPoint x: 533, endPoint y: 135, distance: 22.7
click at [531, 125] on div at bounding box center [563, 179] width 202 height 294
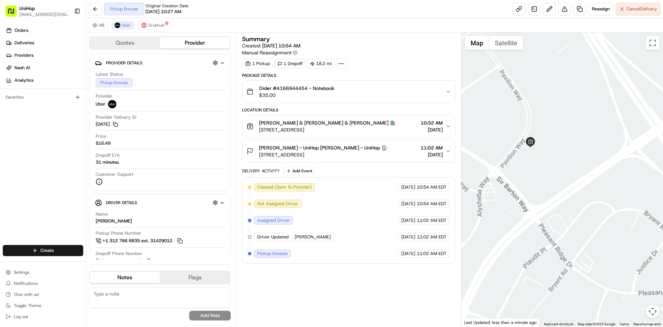
drag, startPoint x: 560, startPoint y: 108, endPoint x: 567, endPoint y: 136, distance: 28.7
click at [567, 135] on div at bounding box center [563, 179] width 202 height 294
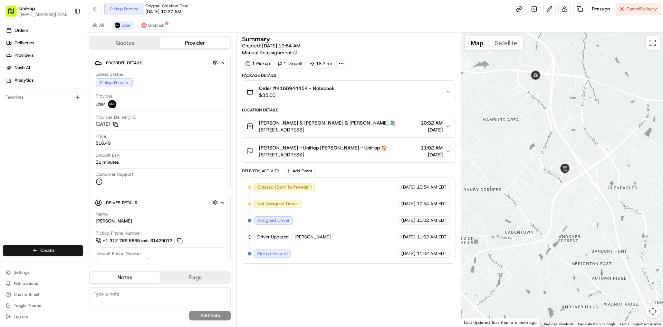
click at [572, 136] on div at bounding box center [563, 179] width 202 height 294
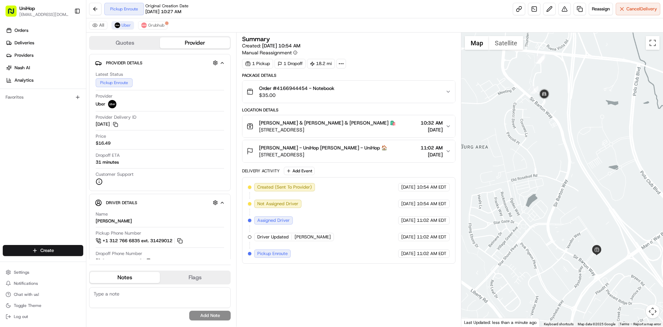
drag, startPoint x: 588, startPoint y: 145, endPoint x: 578, endPoint y: 137, distance: 12.3
click at [580, 137] on div at bounding box center [563, 179] width 202 height 294
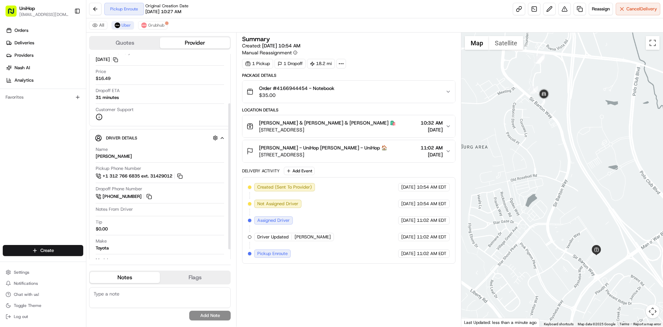
scroll to position [69, 0]
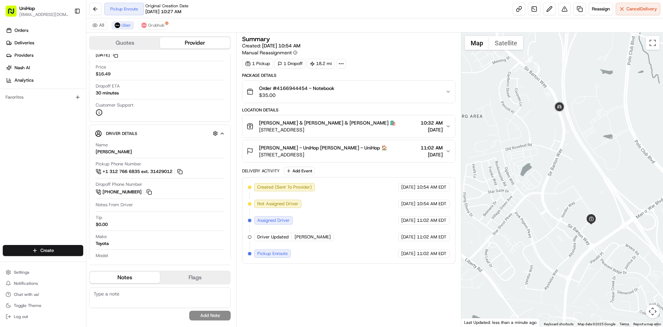
drag, startPoint x: 604, startPoint y: 228, endPoint x: 597, endPoint y: 190, distance: 38.7
click at [597, 190] on div at bounding box center [563, 179] width 202 height 294
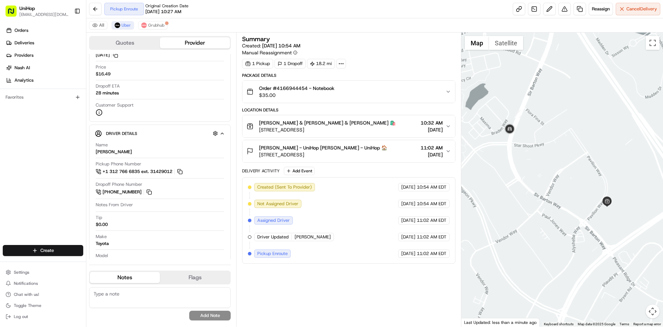
drag, startPoint x: 531, startPoint y: 145, endPoint x: 520, endPoint y: 145, distance: 10.7
click at [520, 145] on div at bounding box center [563, 179] width 202 height 294
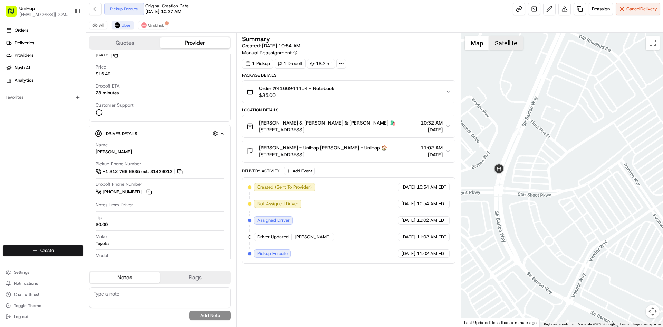
click at [515, 41] on button "Satellite" at bounding box center [506, 43] width 34 height 14
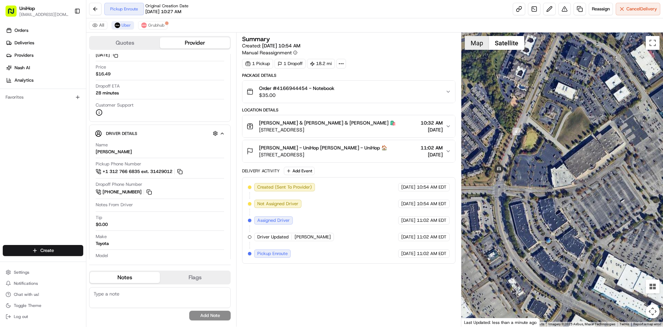
click at [466, 37] on button "Map" at bounding box center [477, 43] width 24 height 14
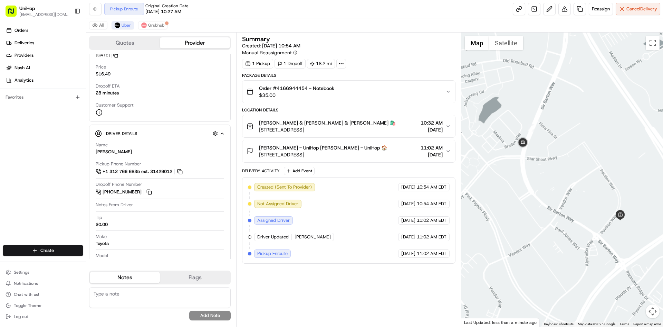
click at [556, 124] on div at bounding box center [563, 179] width 202 height 294
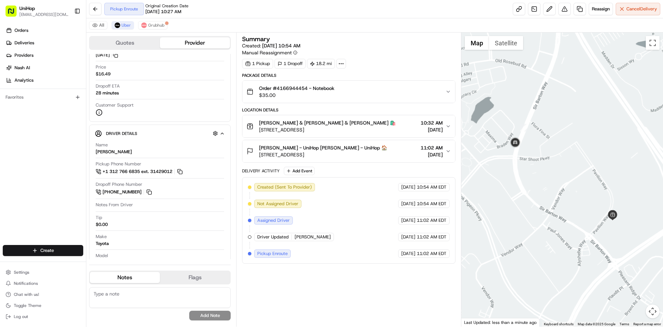
click at [600, 147] on div at bounding box center [563, 179] width 202 height 294
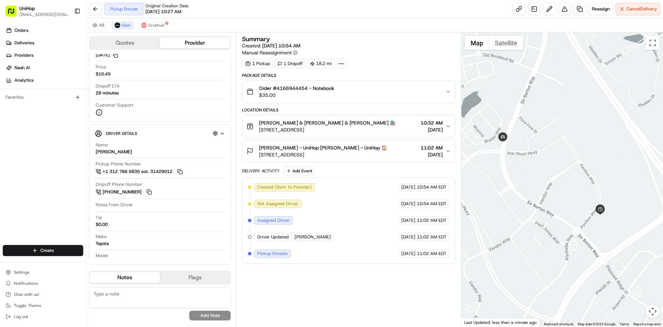
drag, startPoint x: 592, startPoint y: 147, endPoint x: 584, endPoint y: 142, distance: 9.3
click at [584, 142] on div at bounding box center [563, 179] width 202 height 294
click at [0, 163] on div "Orders Deliveries Providers Nash AI Analytics Favorites" at bounding box center [43, 135] width 86 height 227
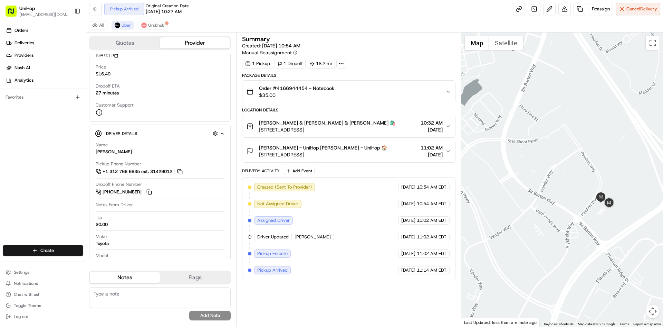
drag, startPoint x: 492, startPoint y: 172, endPoint x: 492, endPoint y: 159, distance: 12.8
click at [492, 159] on div at bounding box center [563, 179] width 202 height 294
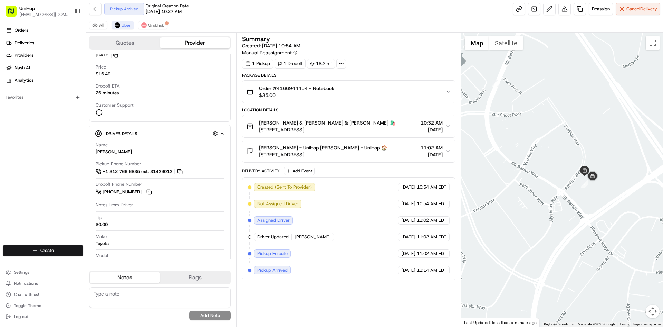
drag, startPoint x: 560, startPoint y: 226, endPoint x: 547, endPoint y: 208, distance: 21.8
click at [548, 208] on div at bounding box center [563, 179] width 202 height 294
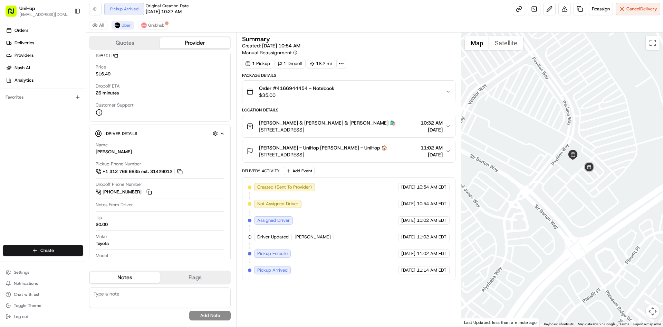
drag, startPoint x: 601, startPoint y: 152, endPoint x: 605, endPoint y: 144, distance: 9.0
click at [605, 144] on div at bounding box center [563, 179] width 202 height 294
click at [388, 95] on div "Order #4166944454 - Notebook $35.00" at bounding box center [346, 92] width 199 height 14
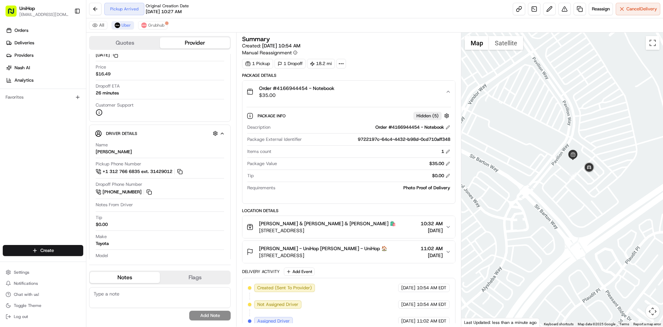
click at [388, 94] on div "Order #4166944454 - Notebook $35.00" at bounding box center [346, 92] width 199 height 14
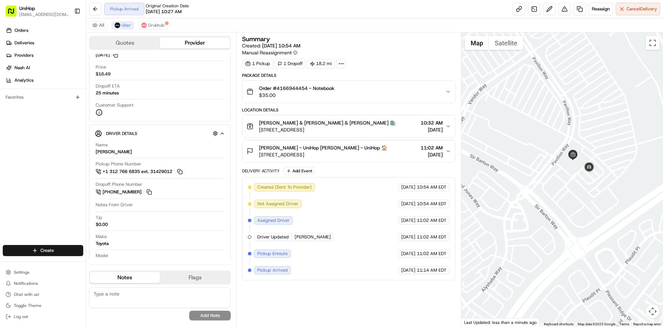
click at [387, 93] on div "Order #4166944454 - Notebook $35.00" at bounding box center [346, 92] width 199 height 14
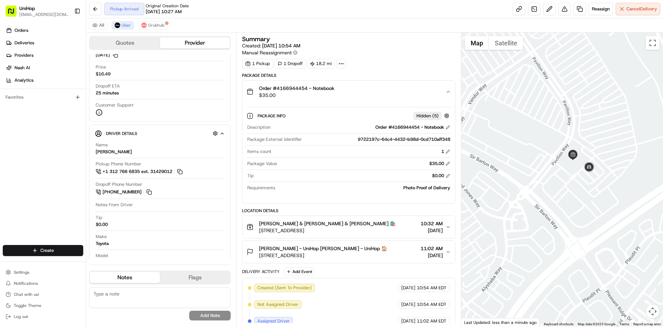
click at [387, 93] on div "Order #4166944454 - Notebook $35.00" at bounding box center [346, 92] width 199 height 14
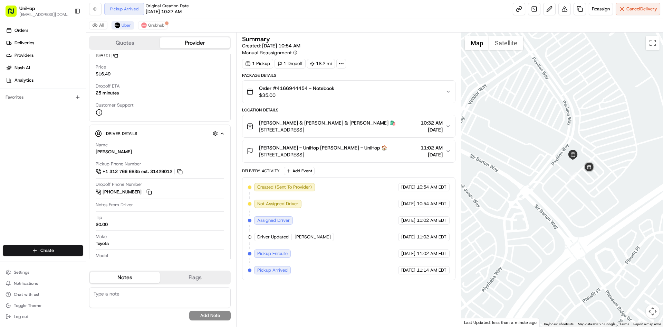
click at [384, 127] on div "Barnes & Noble Barnes & Noble 🛍️ 1932 Pavilion Way, Lexington, KY 40509, USA 10…" at bounding box center [346, 126] width 199 height 14
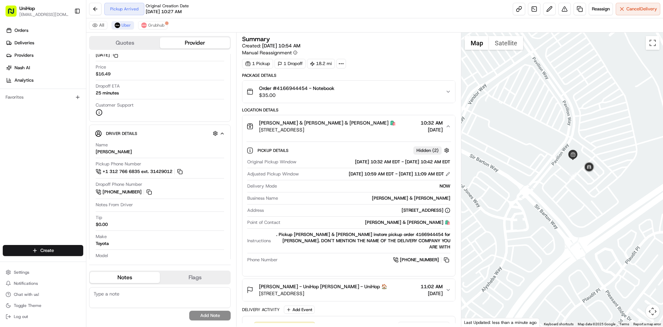
click at [384, 127] on div "Barnes & Noble Barnes & Noble 🛍️ 1932 Pavilion Way, Lexington, KY 40509, USA 10…" at bounding box center [346, 126] width 199 height 14
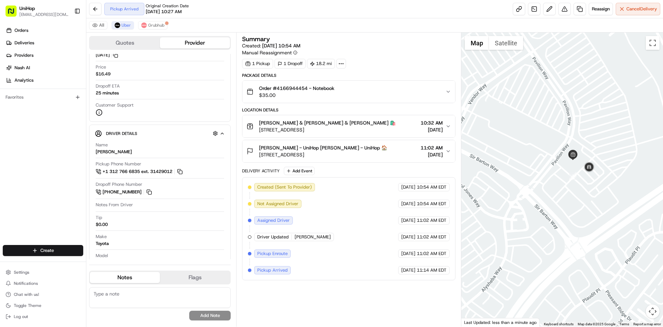
click at [384, 127] on div "Barnes & Noble Barnes & Noble 🛍️ 1932 Pavilion Way, Lexington, KY 40509, USA 10…" at bounding box center [346, 126] width 199 height 14
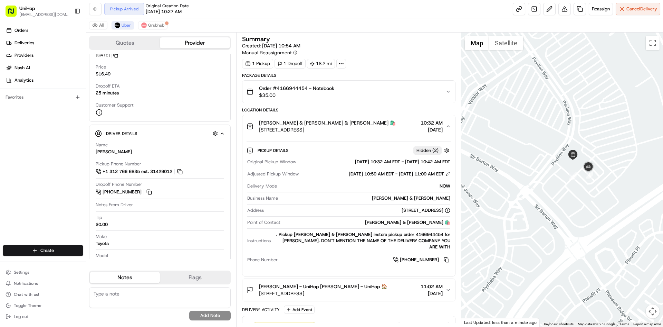
click at [384, 126] on div "Barnes & Noble Barnes & Noble 🛍️ 1932 Pavilion Way, Lexington, KY 40509, USA 10…" at bounding box center [346, 126] width 199 height 14
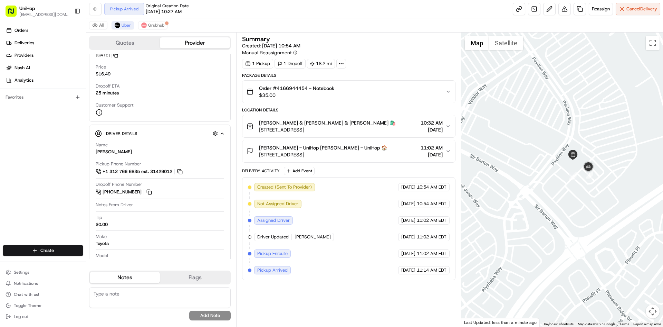
click at [387, 124] on div "Barnes & Noble Barnes & Noble 🛍️ 1932 Pavilion Way, Lexington, KY 40509, USA 10…" at bounding box center [346, 126] width 199 height 14
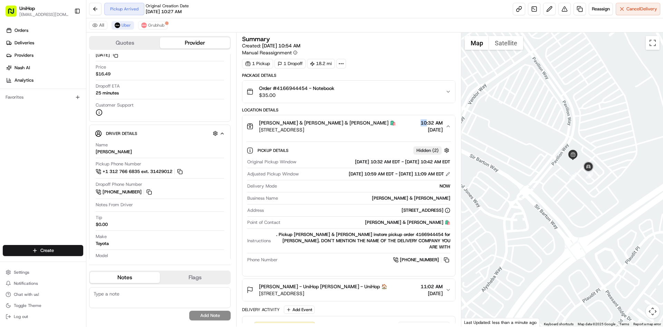
click at [387, 124] on div "Barnes & Noble Barnes & Noble 🛍️ 1932 Pavilion Way, Lexington, KY 40509, USA 10…" at bounding box center [346, 126] width 199 height 14
click at [390, 120] on div "Barnes & Noble Barnes & Noble 🛍️ 1932 Pavilion Way, Lexington, KY 40509, USA 10…" at bounding box center [346, 126] width 199 height 14
click at [391, 125] on div "Barnes & Noble Barnes & Noble 🛍️ 1932 Pavilion Way, Lexington, KY 40509, USA 10…" at bounding box center [346, 126] width 199 height 14
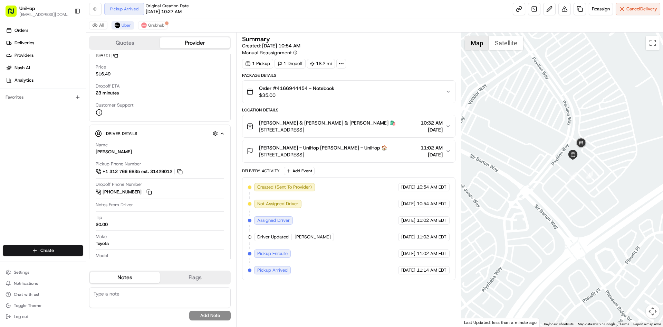
click at [497, 46] on button "Satellite" at bounding box center [506, 43] width 34 height 14
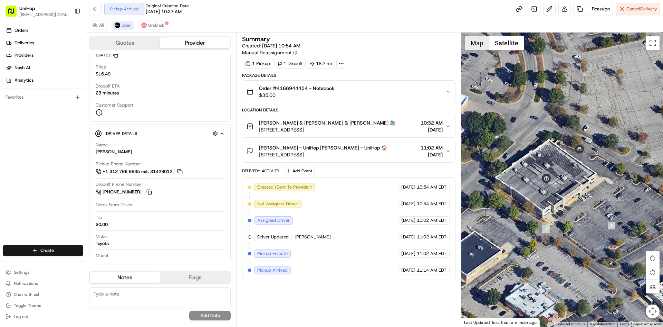
click at [471, 41] on button "Map" at bounding box center [477, 43] width 24 height 14
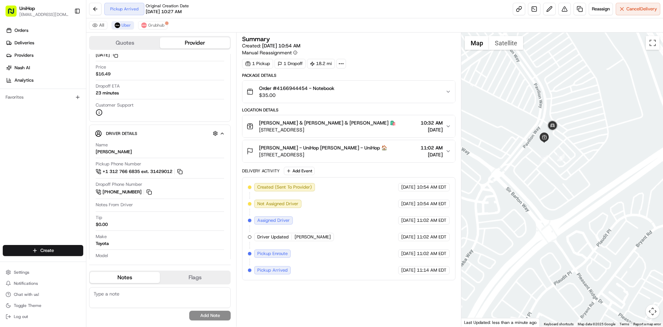
drag, startPoint x: 567, startPoint y: 124, endPoint x: 576, endPoint y: 135, distance: 14.5
click at [576, 135] on div at bounding box center [563, 179] width 202 height 294
drag, startPoint x: 259, startPoint y: 123, endPoint x: 245, endPoint y: 129, distance: 15.7
click at [294, 125] on span "Barnes & Noble Barnes & Noble 🛍️" at bounding box center [327, 122] width 137 height 7
click at [162, 27] on button "Grubhub" at bounding box center [152, 25] width 29 height 8
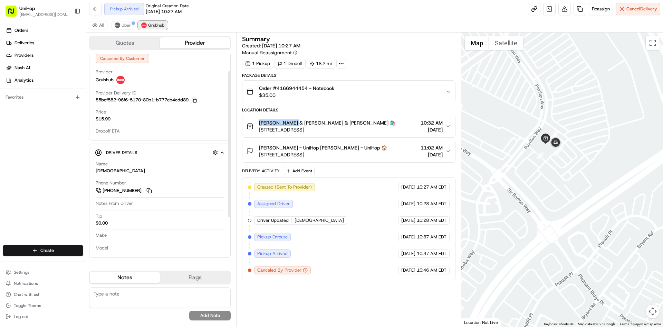
scroll to position [24, 0]
click at [160, 26] on span "Grubhub" at bounding box center [156, 25] width 16 height 6
click at [126, 27] on span "Uber" at bounding box center [126, 25] width 9 height 6
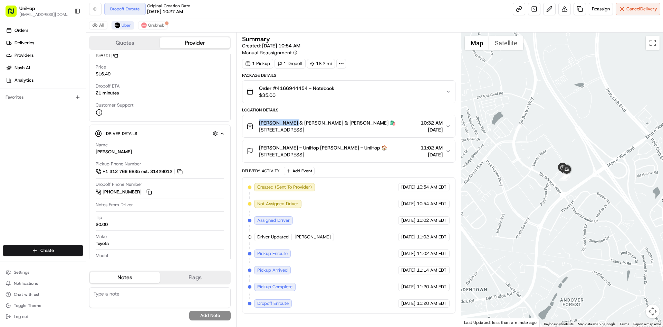
drag, startPoint x: 566, startPoint y: 134, endPoint x: 549, endPoint y: 159, distance: 30.3
click at [551, 156] on div at bounding box center [563, 179] width 202 height 294
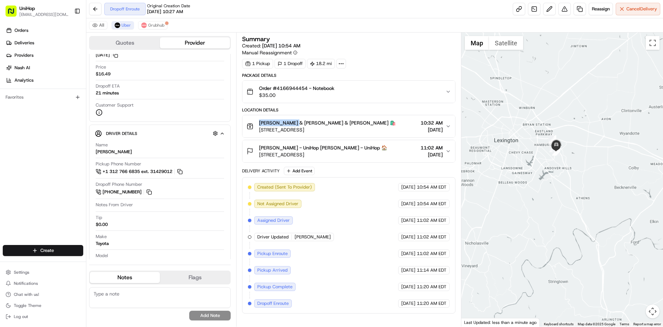
drag, startPoint x: 576, startPoint y: 150, endPoint x: 579, endPoint y: 172, distance: 22.4
click at [578, 169] on div at bounding box center [563, 179] width 202 height 294
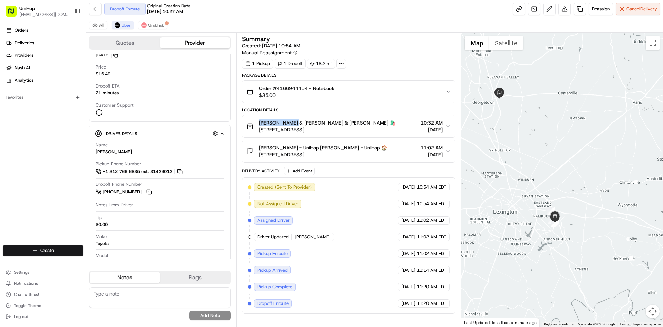
drag, startPoint x: 564, startPoint y: 170, endPoint x: 576, endPoint y: 176, distance: 13.3
click at [576, 176] on div at bounding box center [563, 179] width 202 height 294
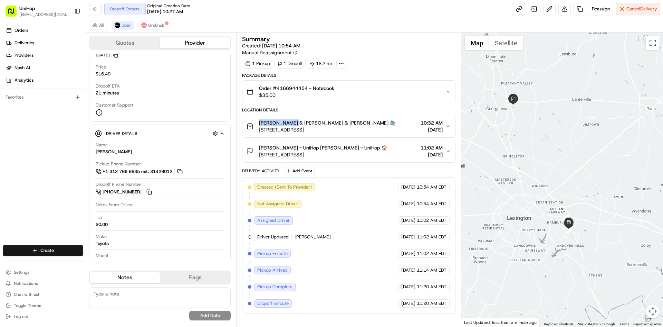
click at [566, 158] on div at bounding box center [563, 179] width 202 height 294
click at [344, 157] on span "109 Wyndamere Path #4, Georgetown, KY 40324, USA" at bounding box center [323, 154] width 128 height 7
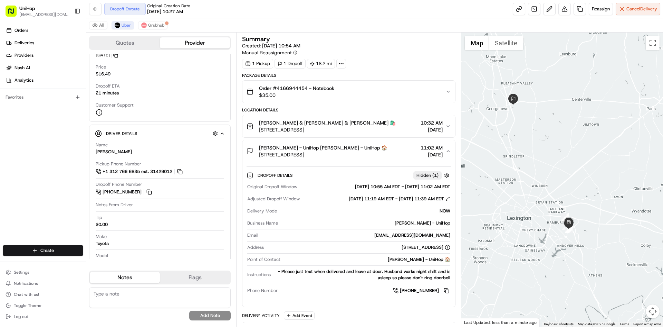
click at [343, 154] on span "109 Wyndamere Path #4, Georgetown, KY 40324, USA" at bounding box center [323, 154] width 128 height 7
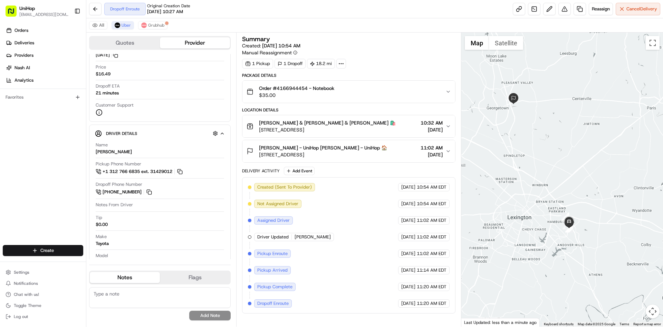
click at [582, 151] on div at bounding box center [563, 179] width 202 height 294
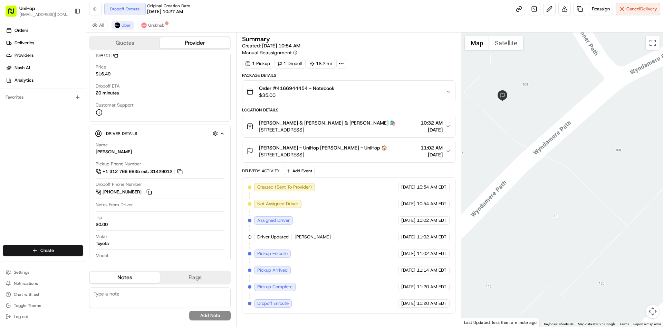
drag, startPoint x: 499, startPoint y: 97, endPoint x: 522, endPoint y: 109, distance: 25.7
click at [514, 135] on div at bounding box center [563, 179] width 202 height 294
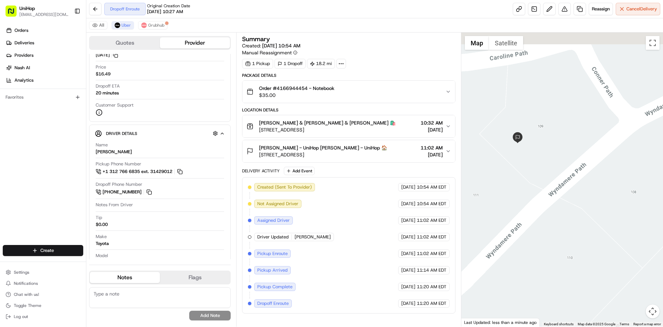
click at [541, 133] on div at bounding box center [563, 179] width 202 height 294
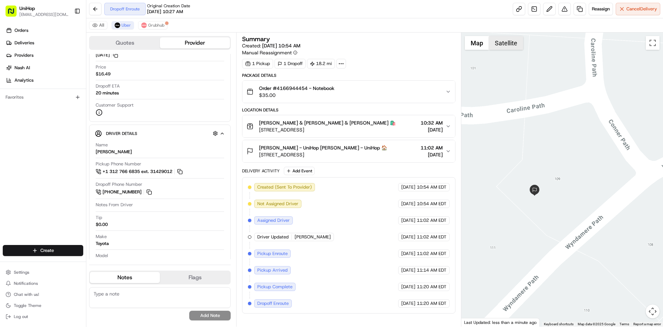
click at [507, 46] on button "Satellite" at bounding box center [506, 43] width 34 height 14
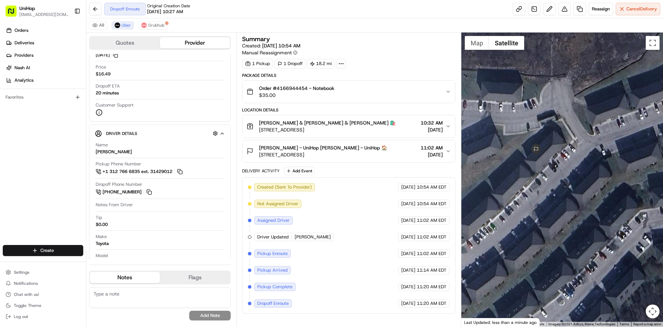
click at [484, 48] on button "Map" at bounding box center [477, 43] width 24 height 14
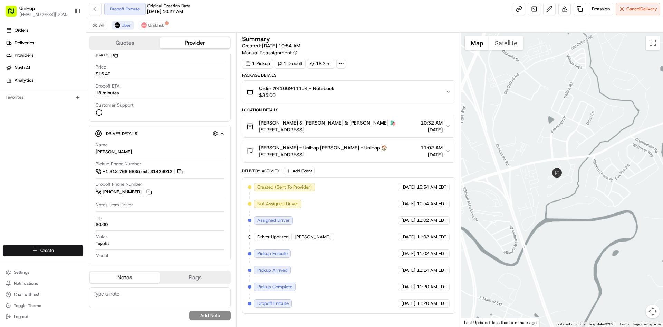
click at [545, 170] on div at bounding box center [563, 179] width 202 height 294
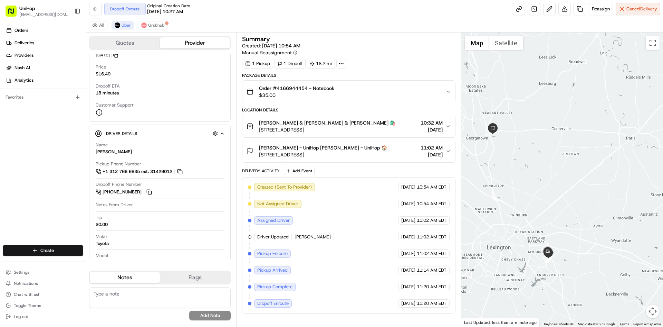
drag, startPoint x: 556, startPoint y: 159, endPoint x: 558, endPoint y: 153, distance: 6.1
click at [559, 154] on div at bounding box center [563, 179] width 202 height 294
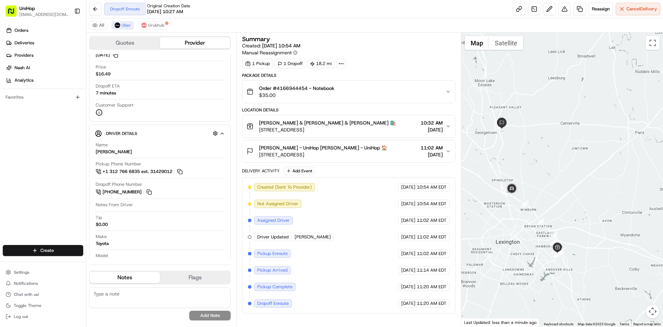
drag, startPoint x: 514, startPoint y: 154, endPoint x: 519, endPoint y: 154, distance: 4.9
click at [519, 154] on div at bounding box center [563, 179] width 202 height 294
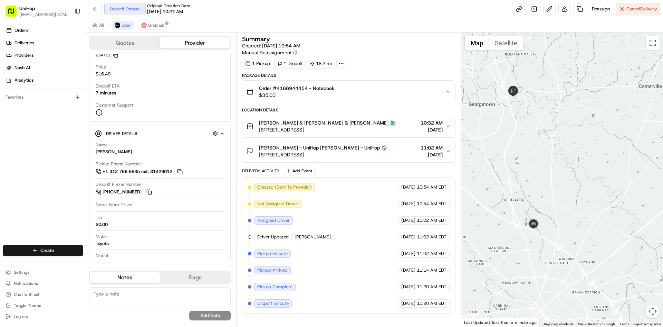
drag, startPoint x: 519, startPoint y: 154, endPoint x: 550, endPoint y: 149, distance: 32.0
click at [550, 149] on div at bounding box center [563, 179] width 202 height 294
click at [331, 150] on span "Erika Latendresse - UniHop Erika Latendresse - UniHop 🏠" at bounding box center [323, 147] width 128 height 7
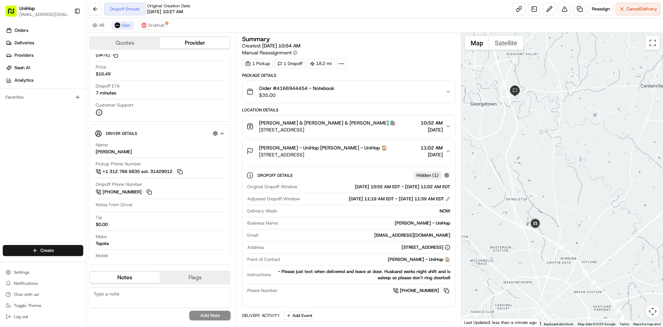
click at [331, 150] on span "Erika Latendresse - UniHop Erika Latendresse - UniHop 🏠" at bounding box center [323, 147] width 128 height 7
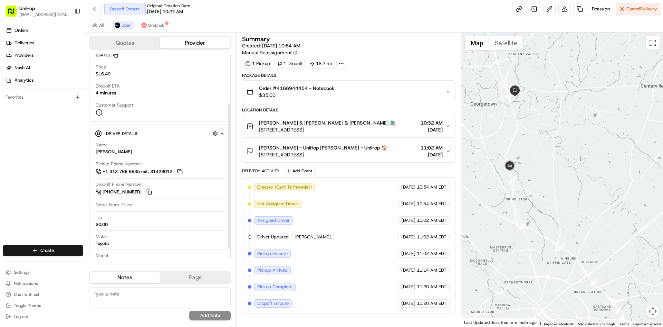
click at [38, 188] on div "Orders Deliveries Providers Nash AI Analytics Favorites" at bounding box center [43, 135] width 86 height 227
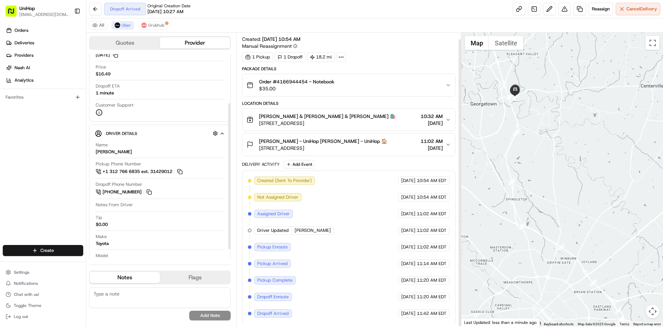
scroll to position [7, 0]
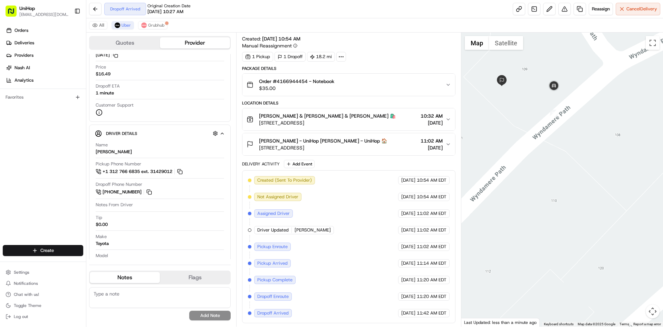
drag, startPoint x: 499, startPoint y: 32, endPoint x: 498, endPoint y: 39, distance: 6.2
click at [498, 33] on div at bounding box center [563, 179] width 202 height 294
click at [498, 42] on button "Satellite" at bounding box center [506, 43] width 34 height 14
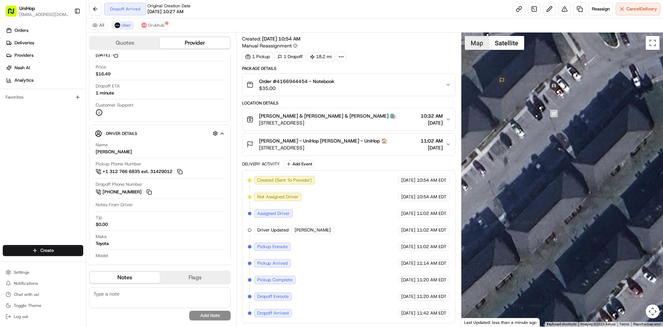
click at [480, 43] on button "Map" at bounding box center [477, 43] width 24 height 14
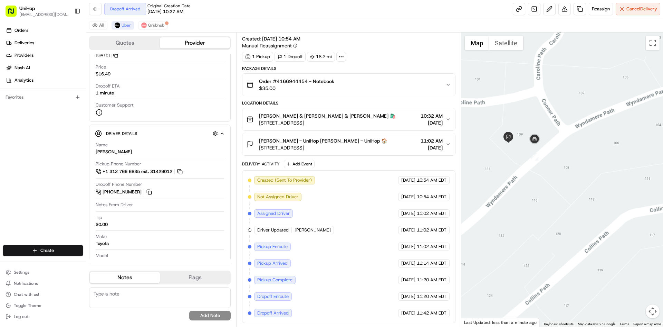
drag, startPoint x: 526, startPoint y: 195, endPoint x: 530, endPoint y: 190, distance: 7.1
click at [532, 192] on div at bounding box center [563, 179] width 202 height 294
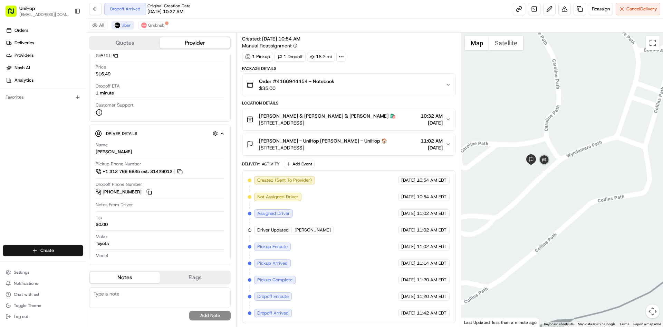
drag, startPoint x: 540, startPoint y: 193, endPoint x: 543, endPoint y: 189, distance: 4.9
click at [545, 195] on div at bounding box center [563, 179] width 202 height 294
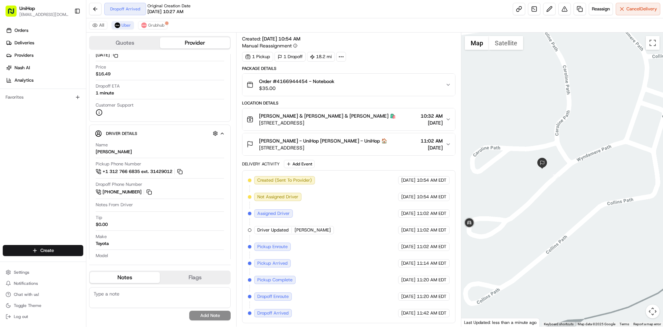
click at [501, 35] on div at bounding box center [563, 179] width 202 height 294
click at [497, 40] on button "Satellite" at bounding box center [506, 43] width 34 height 14
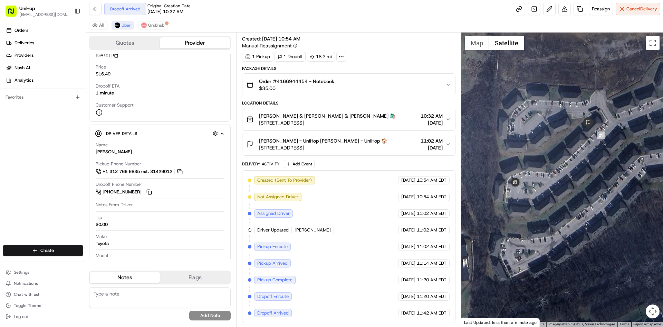
drag, startPoint x: 518, startPoint y: 153, endPoint x: 566, endPoint y: 112, distance: 63.2
click at [566, 112] on div at bounding box center [563, 179] width 202 height 294
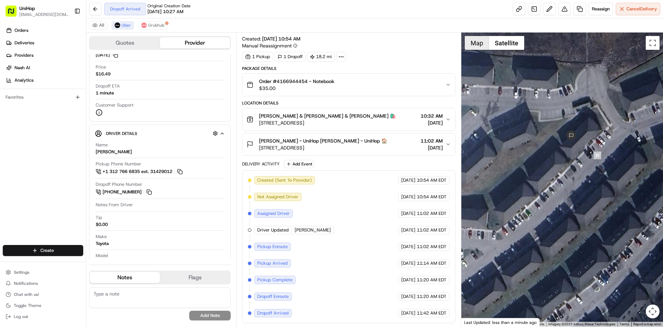
click at [476, 43] on button "Map" at bounding box center [477, 43] width 24 height 14
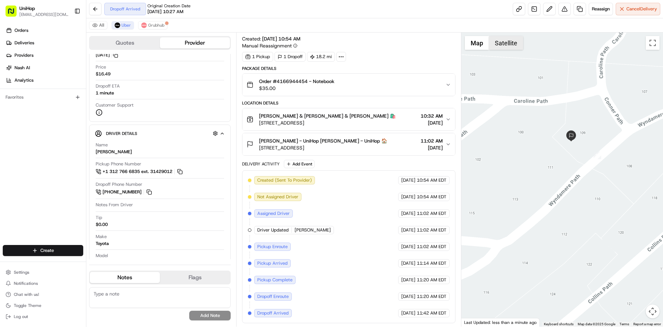
click at [502, 42] on button "Satellite" at bounding box center [506, 43] width 34 height 14
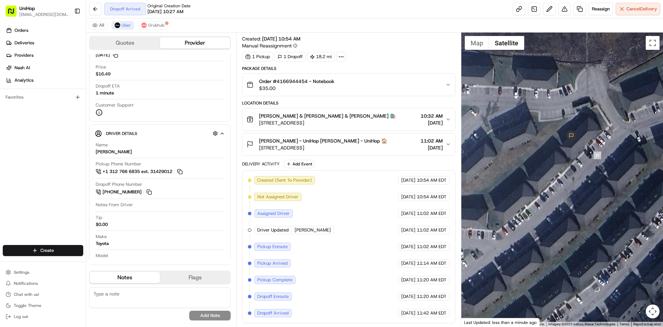
drag, startPoint x: 576, startPoint y: 98, endPoint x: 587, endPoint y: 96, distance: 11.4
click at [581, 97] on div at bounding box center [563, 179] width 202 height 294
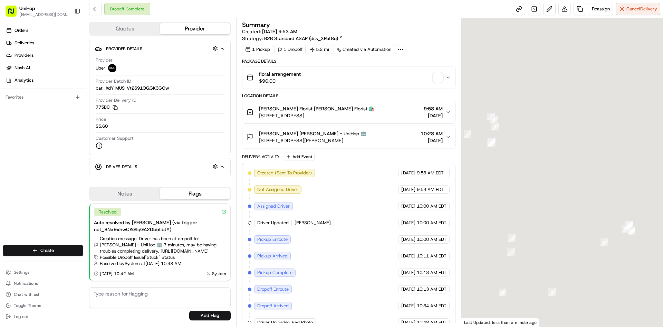
scroll to position [100, 0]
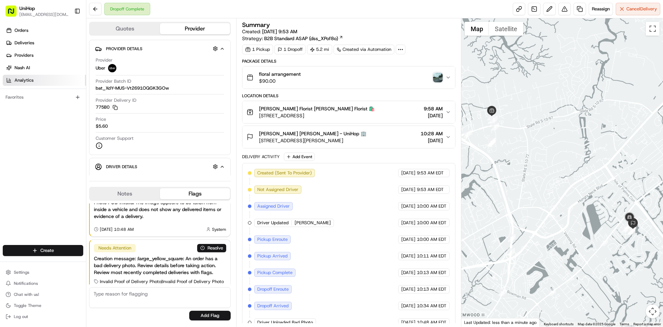
drag, startPoint x: 0, startPoint y: 178, endPoint x: 49, endPoint y: 78, distance: 111.1
click at [1, 176] on div "Orders Deliveries Providers [PERSON_NAME] Analytics Favorites" at bounding box center [43, 135] width 86 height 227
click at [141, 192] on button "Notes" at bounding box center [125, 193] width 70 height 11
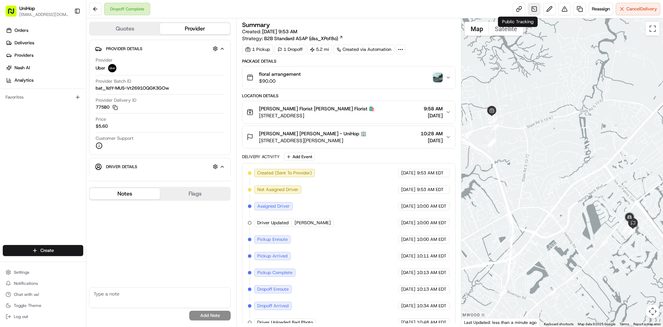
click at [531, 11] on link at bounding box center [534, 9] width 12 height 12
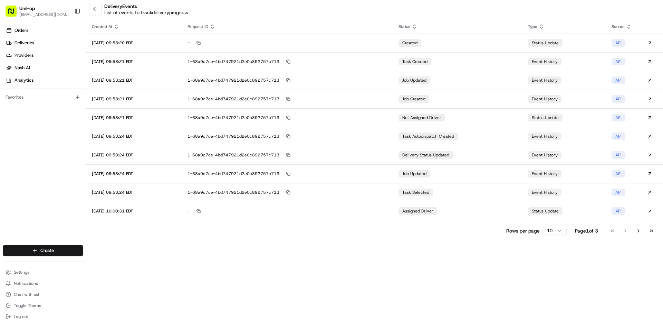
click at [657, 231] on button "Go to last page" at bounding box center [652, 231] width 12 height 10
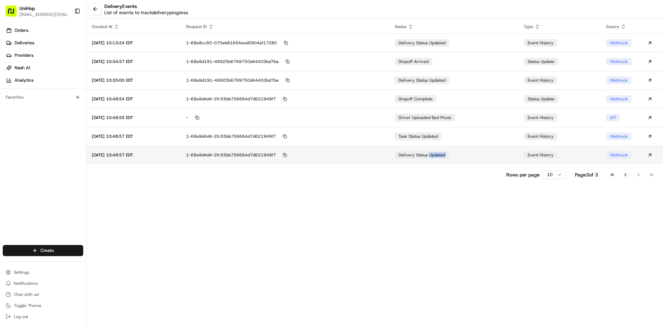
click at [437, 159] on td "delivery status updated" at bounding box center [453, 154] width 129 height 19
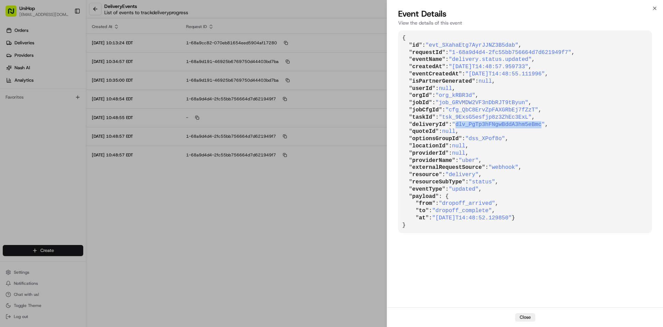
drag, startPoint x: 455, startPoint y: 125, endPoint x: 532, endPoint y: 126, distance: 76.7
click at [532, 126] on span ""dlv_PgTp3hFNgwBddA3hm5eBmc"" at bounding box center [498, 124] width 93 height 6
copy span "dlv_PgTp3hFNgwBddA3hm5eBmc"
